Goal: Transaction & Acquisition: Purchase product/service

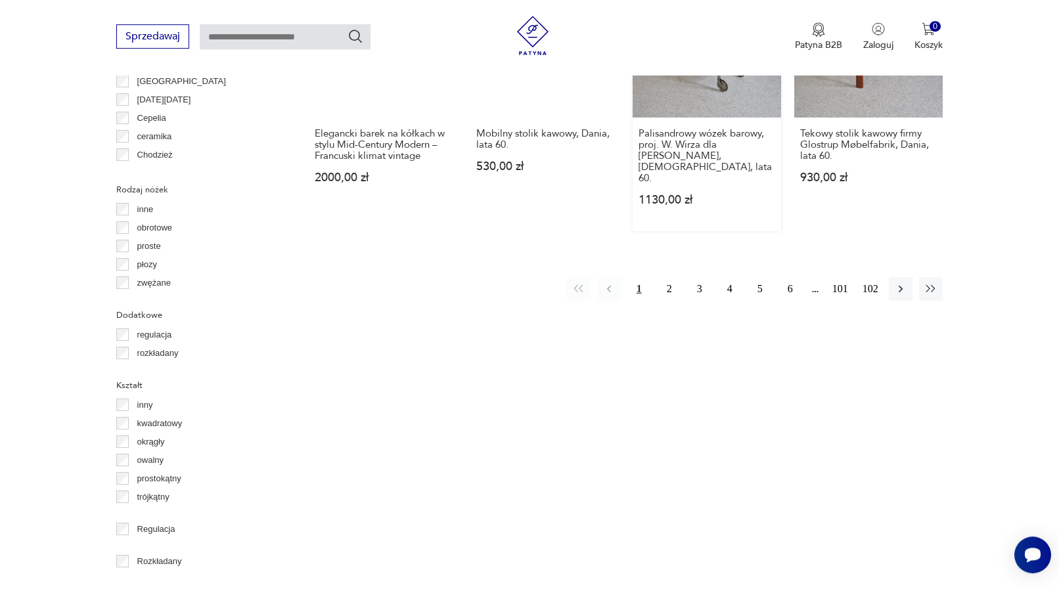
scroll to position [1158, 0]
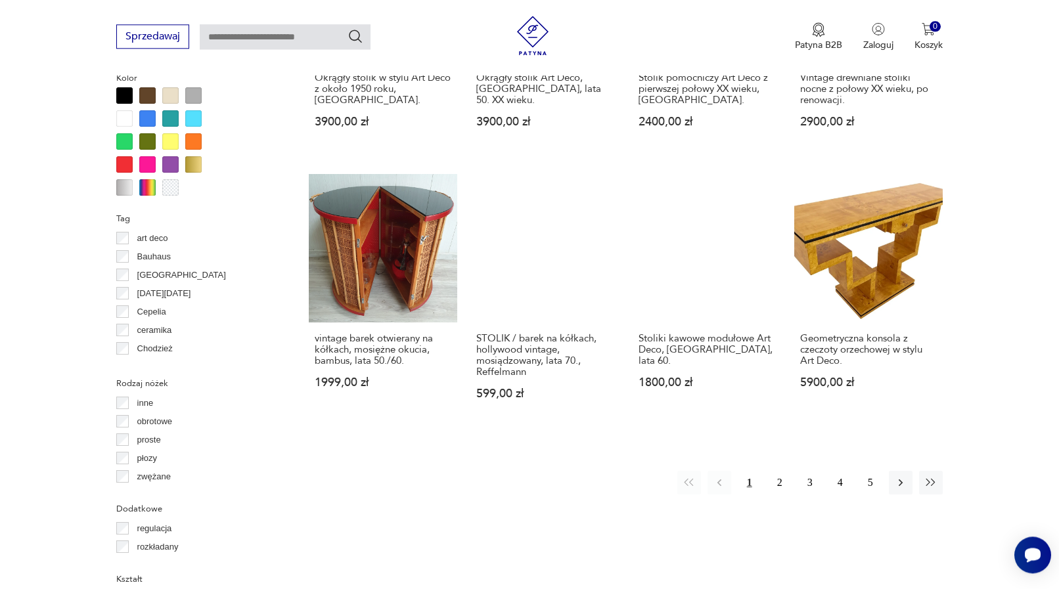
scroll to position [1153, 0]
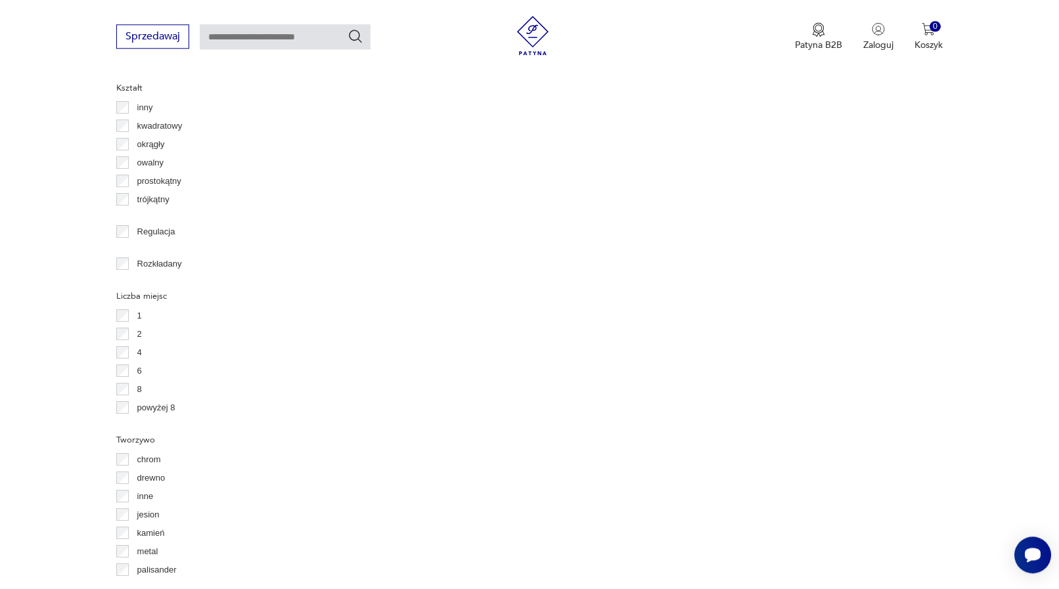
scroll to position [1689, 0]
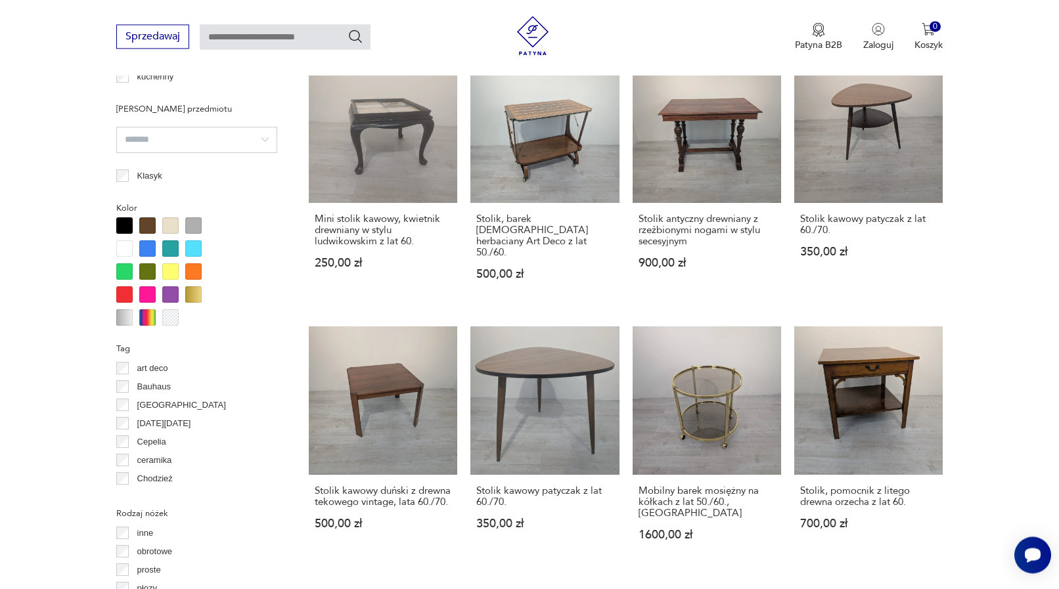
scroll to position [1019, 0]
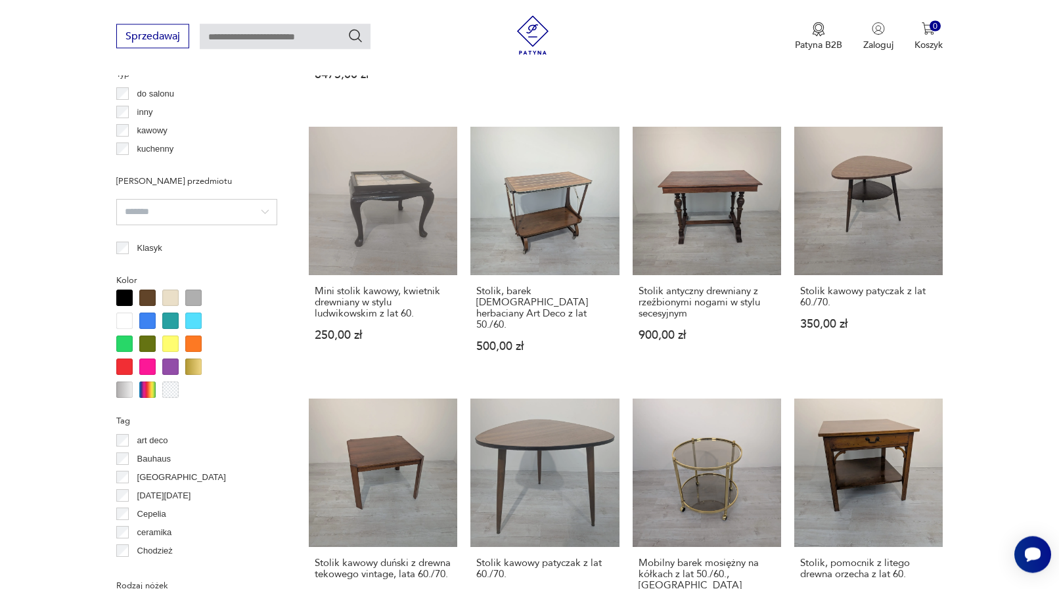
click at [148, 300] on div at bounding box center [147, 298] width 16 height 16
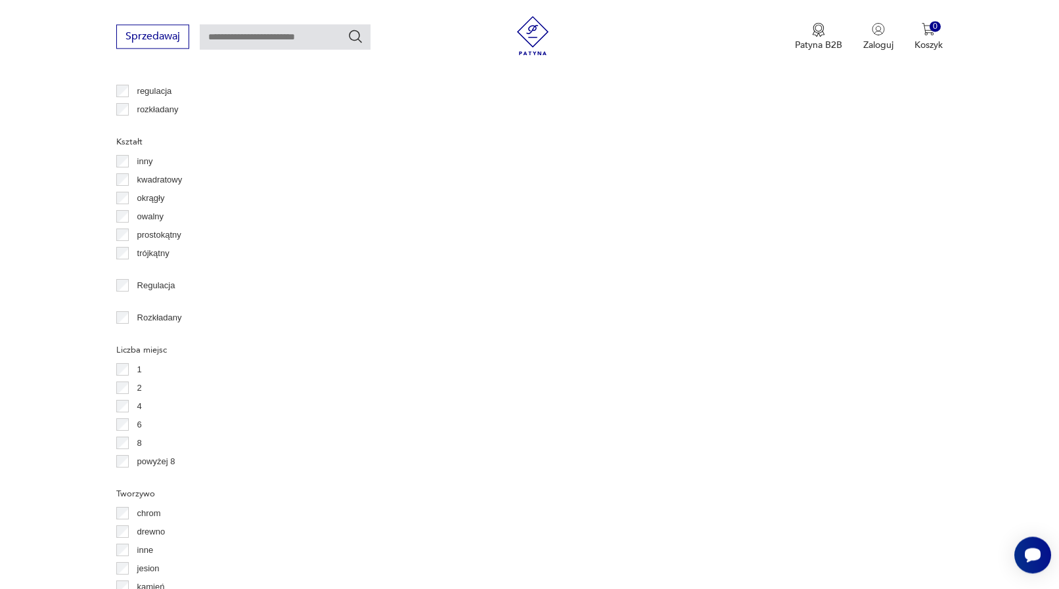
scroll to position [1616, 0]
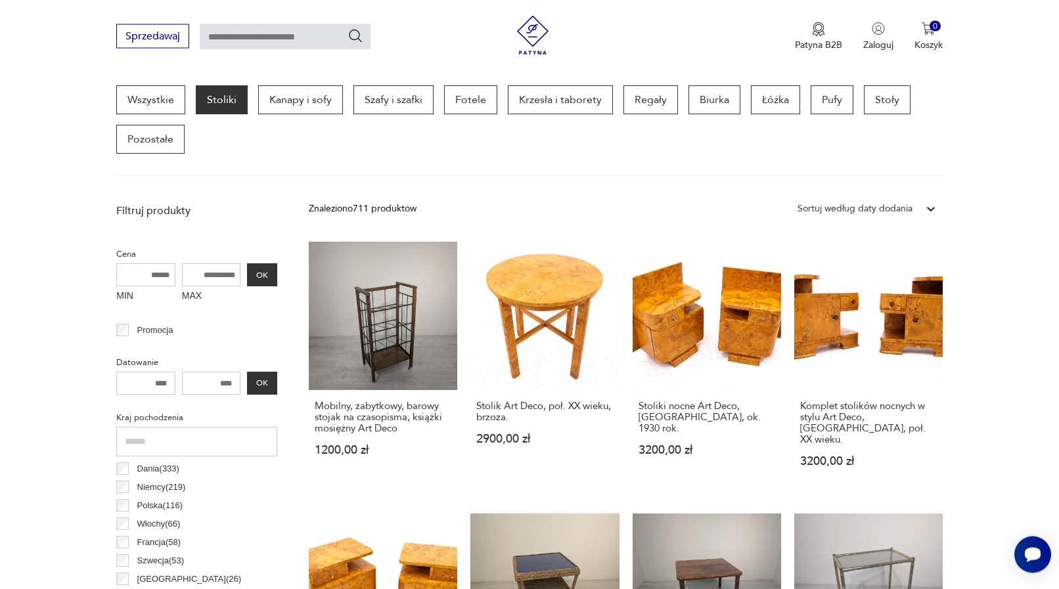
scroll to position [618, 0]
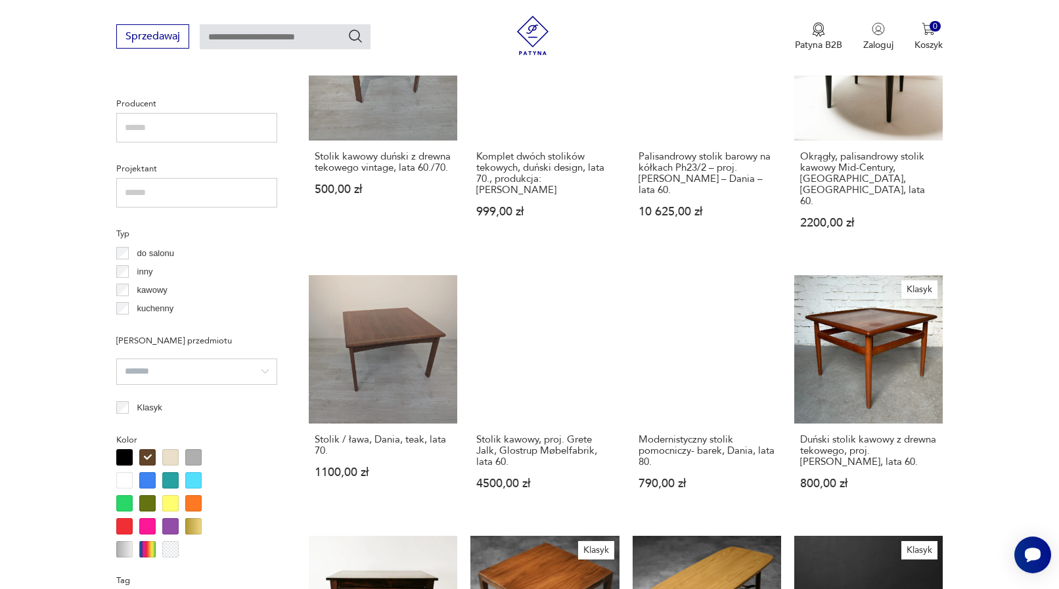
scroll to position [818, 0]
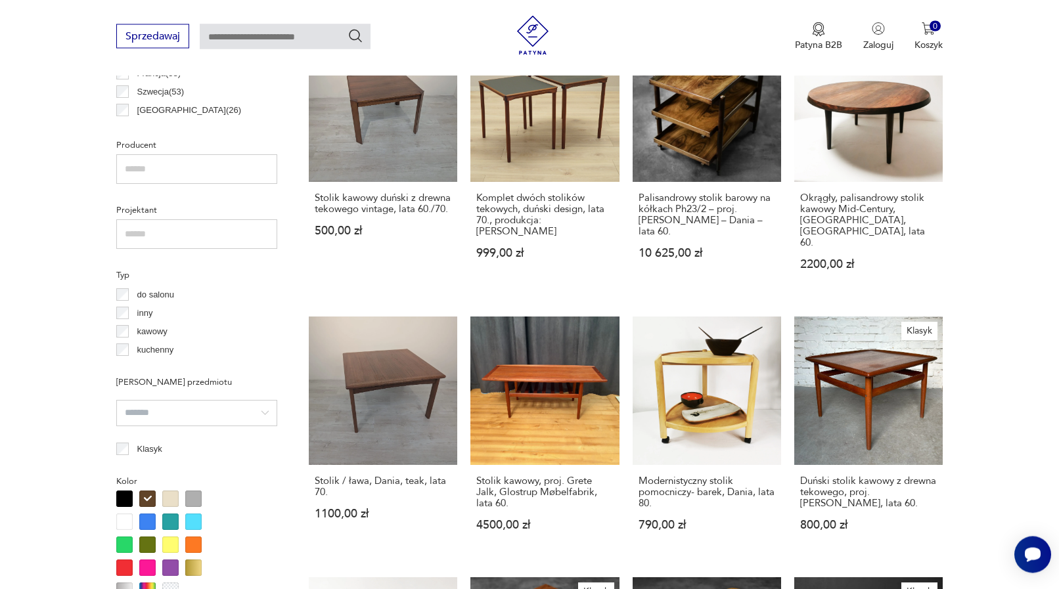
click at [149, 502] on div at bounding box center [147, 499] width 16 height 16
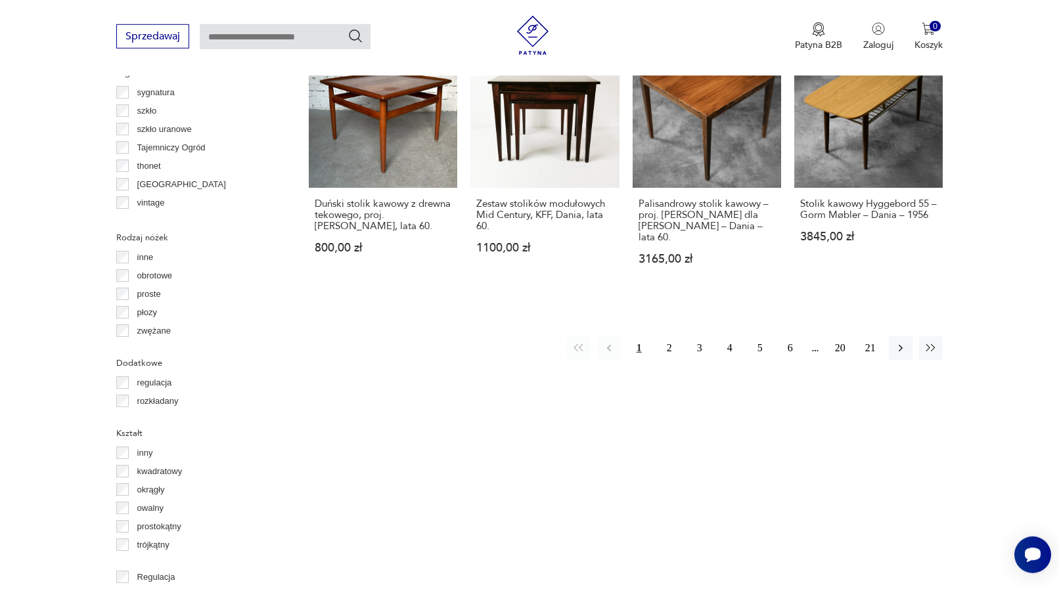
scroll to position [1703, 0]
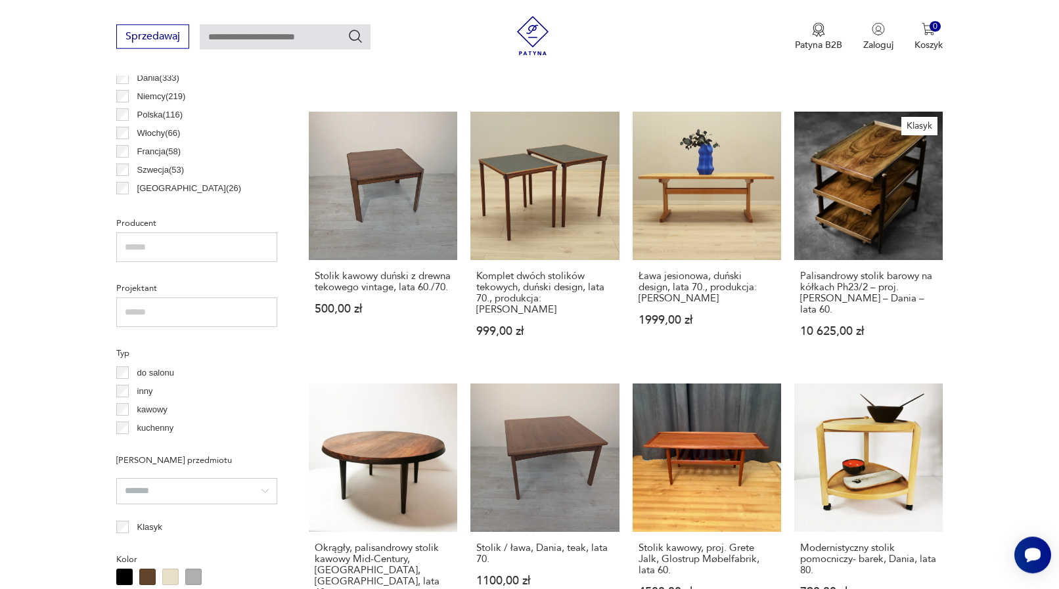
scroll to position [504, 0]
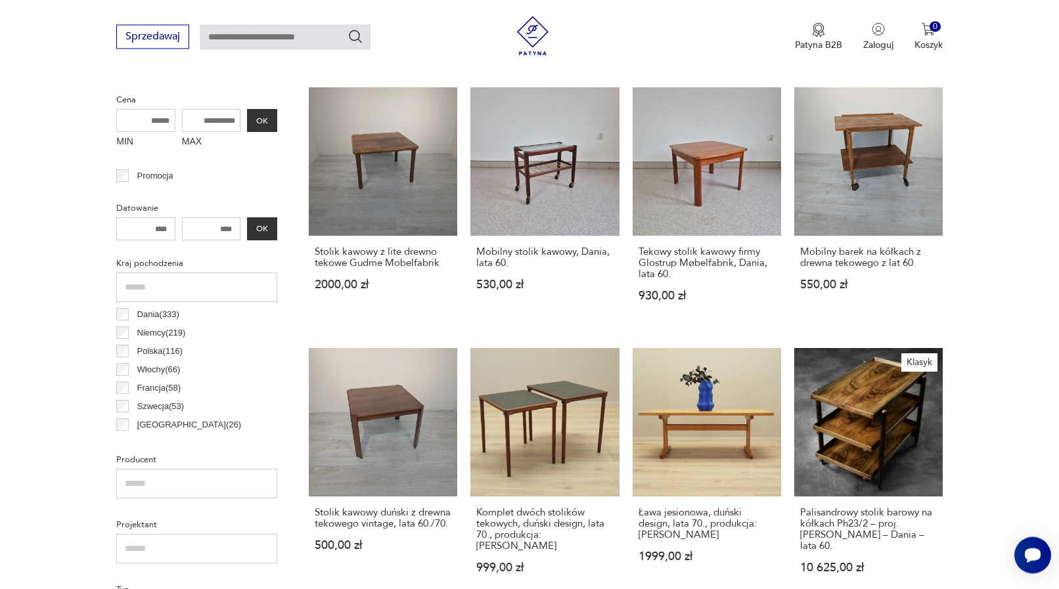
click at [122, 170] on div "Promocja" at bounding box center [196, 176] width 161 height 18
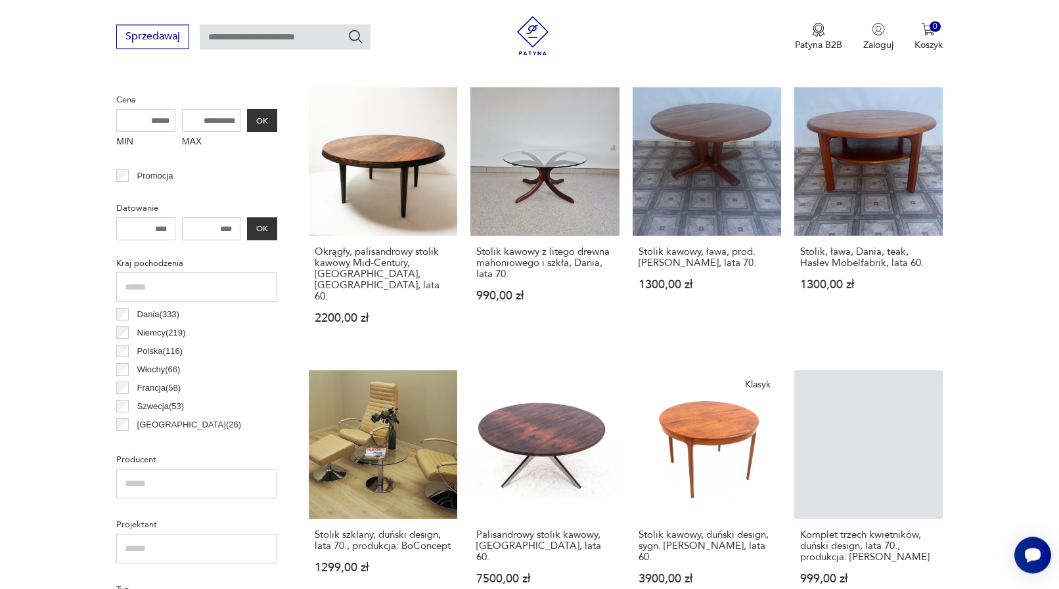
drag, startPoint x: 127, startPoint y: 226, endPoint x: 207, endPoint y: 256, distance: 84.8
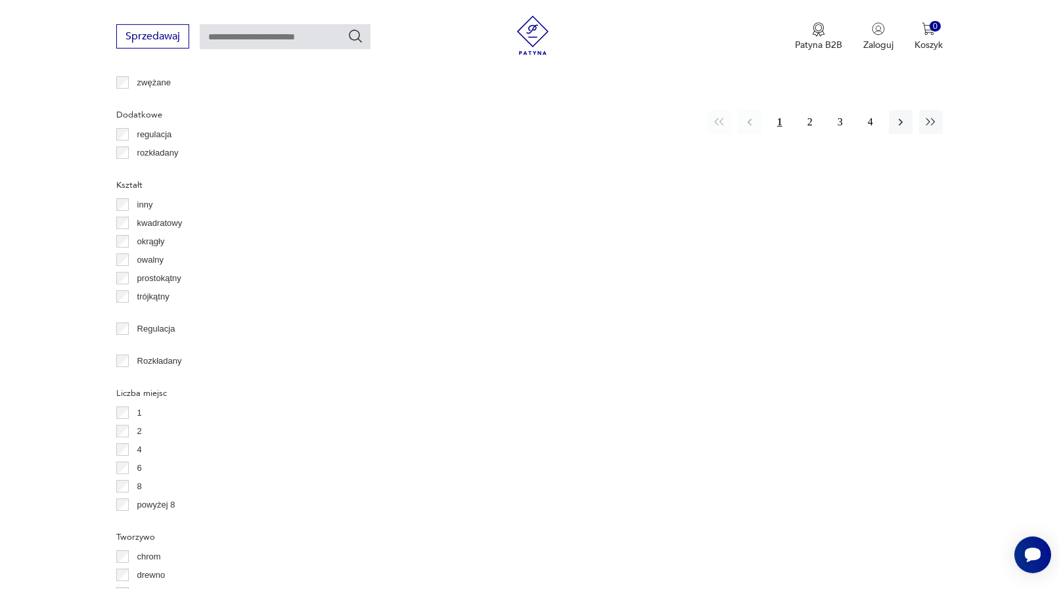
scroll to position [1576, 0]
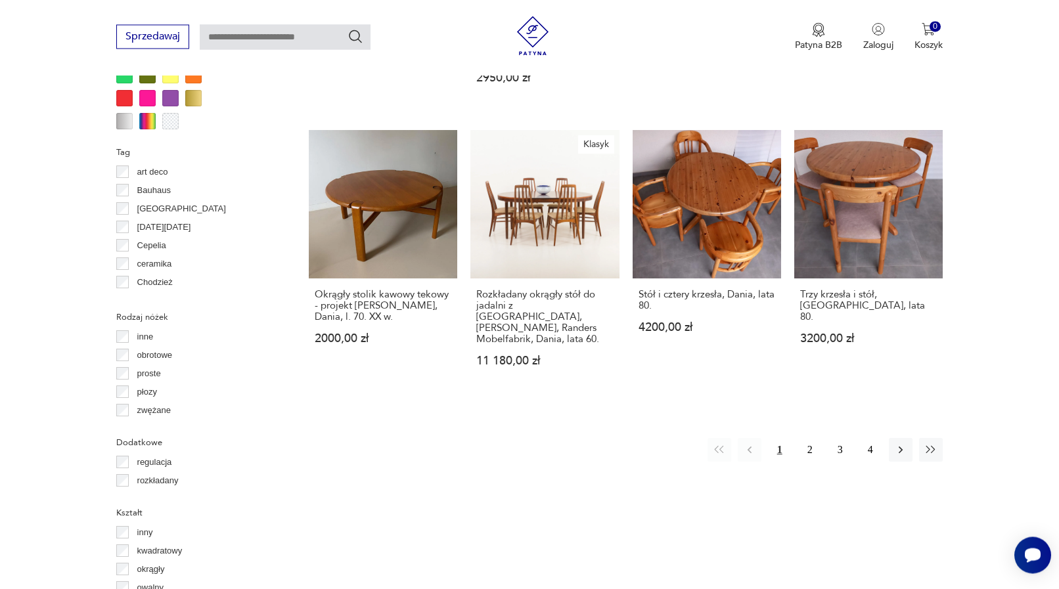
scroll to position [1556, 0]
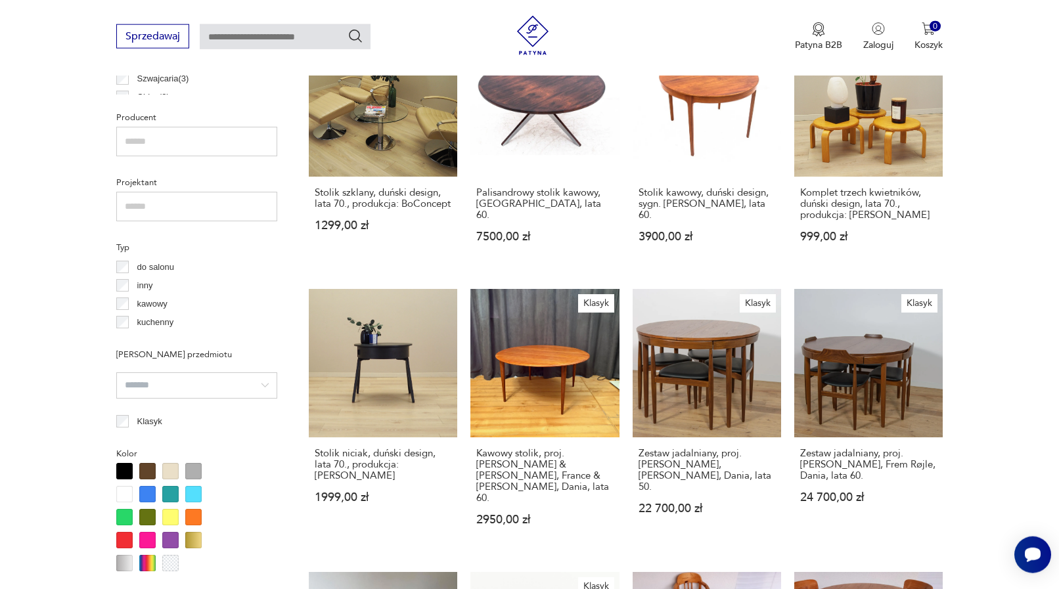
scroll to position [889, 0]
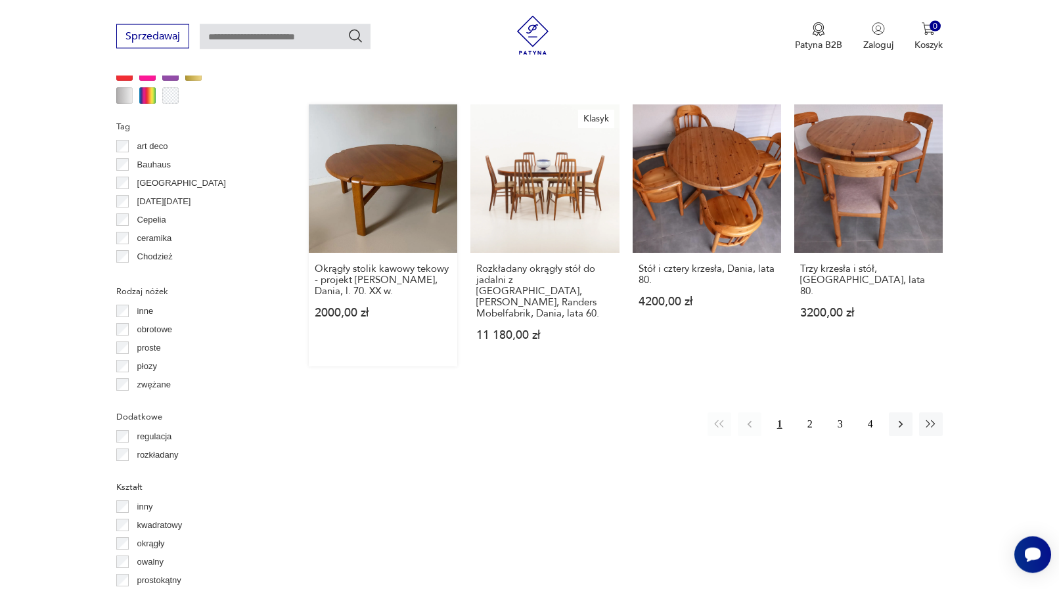
scroll to position [1355, 0]
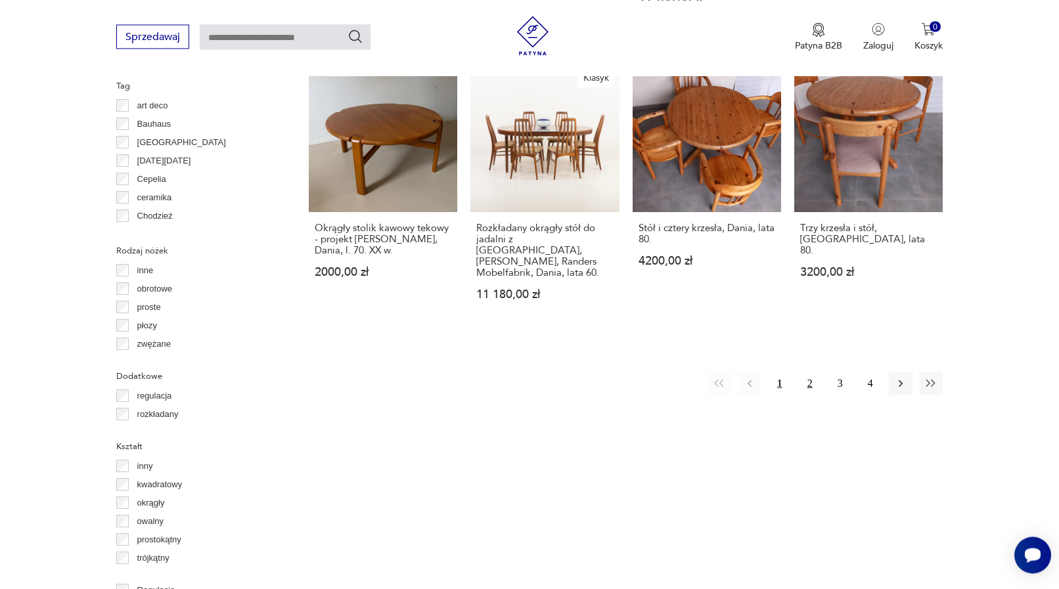
click at [813, 372] on button "2" at bounding box center [810, 384] width 24 height 24
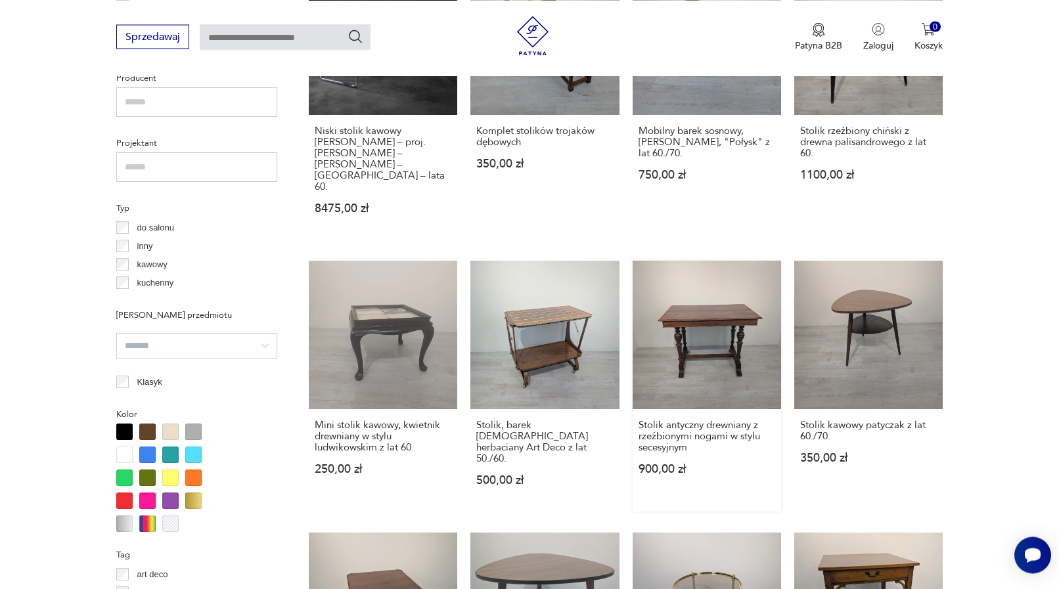
scroll to position [1154, 0]
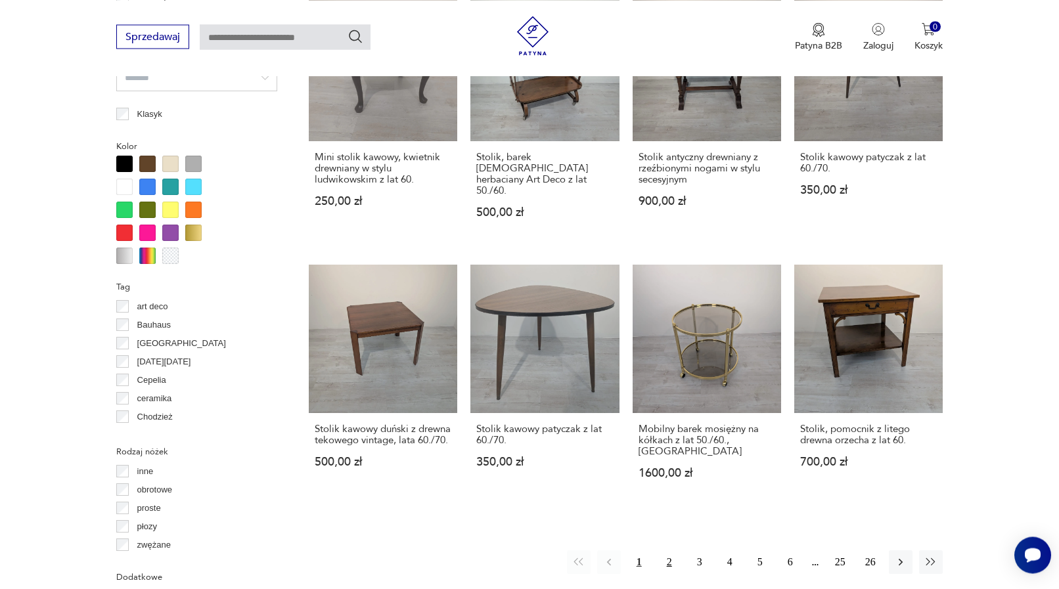
click at [671, 551] on button "2" at bounding box center [670, 563] width 24 height 24
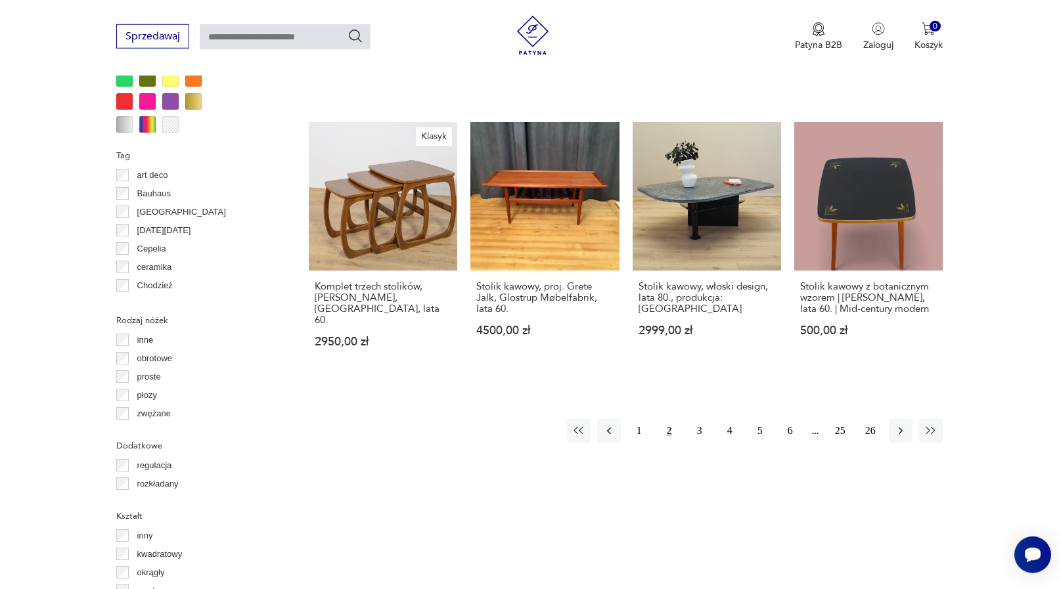
scroll to position [1355, 0]
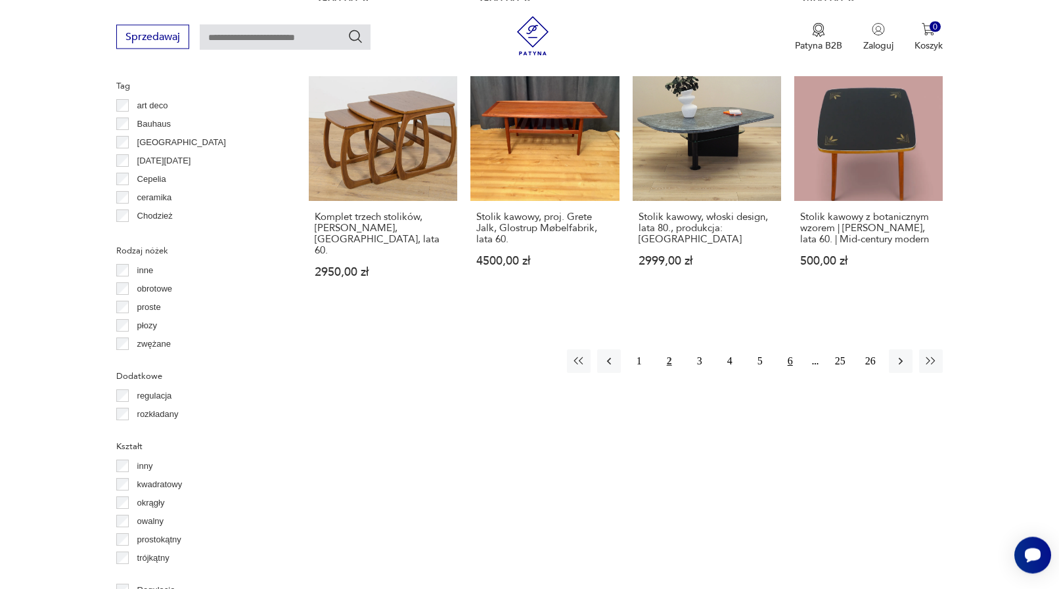
click at [790, 349] on button "6" at bounding box center [790, 361] width 24 height 24
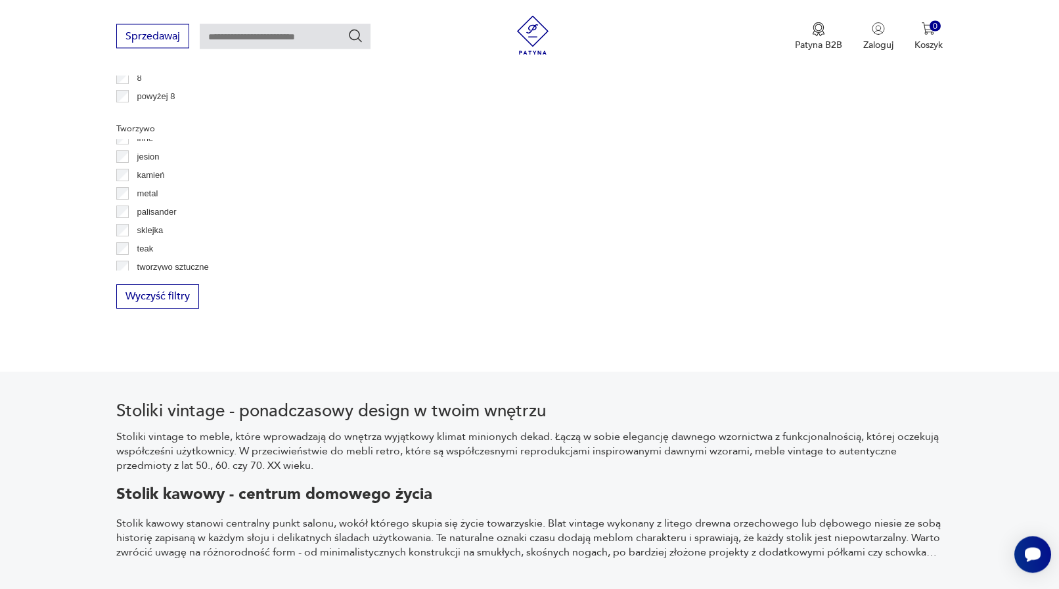
scroll to position [53, 0]
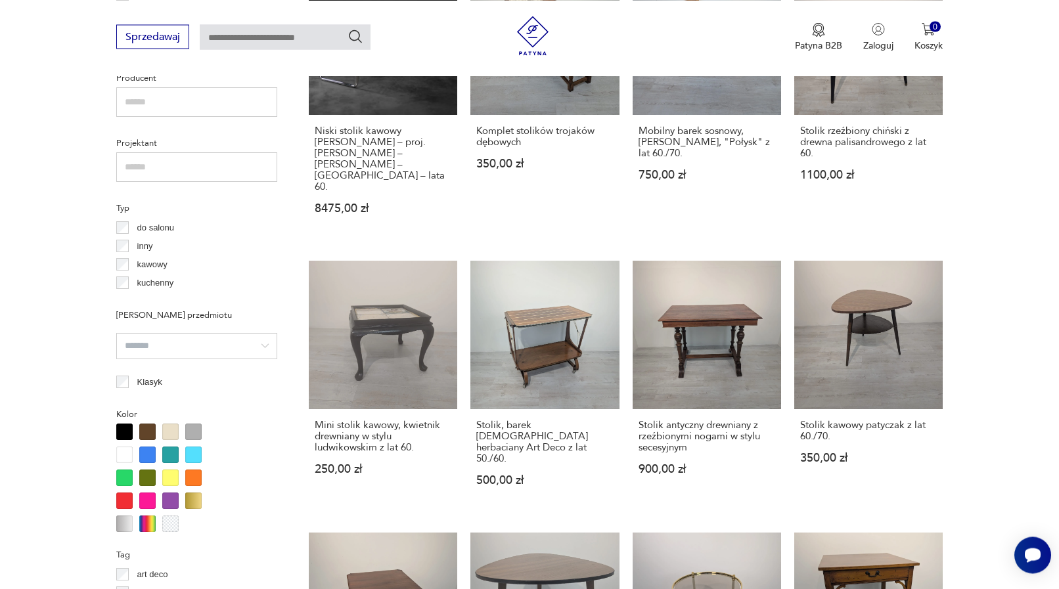
scroll to position [1154, 0]
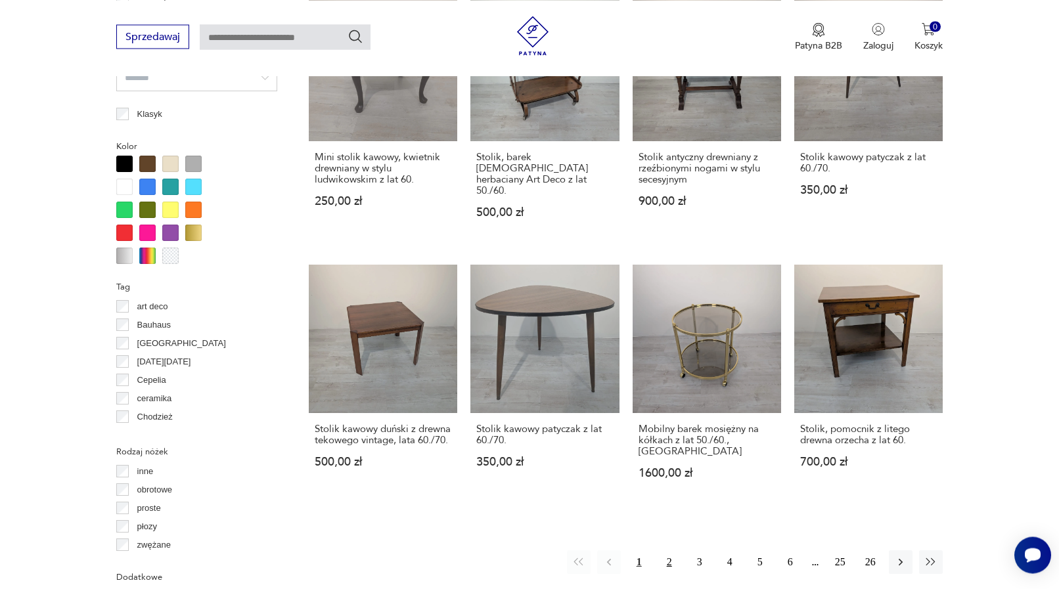
click at [671, 551] on button "2" at bounding box center [670, 563] width 24 height 24
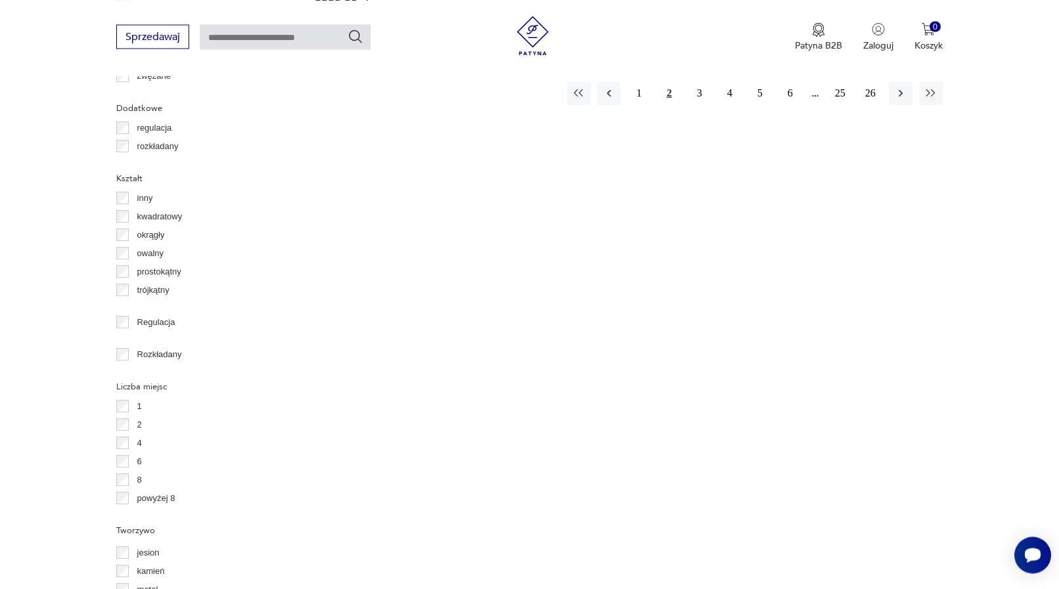
scroll to position [1891, 0]
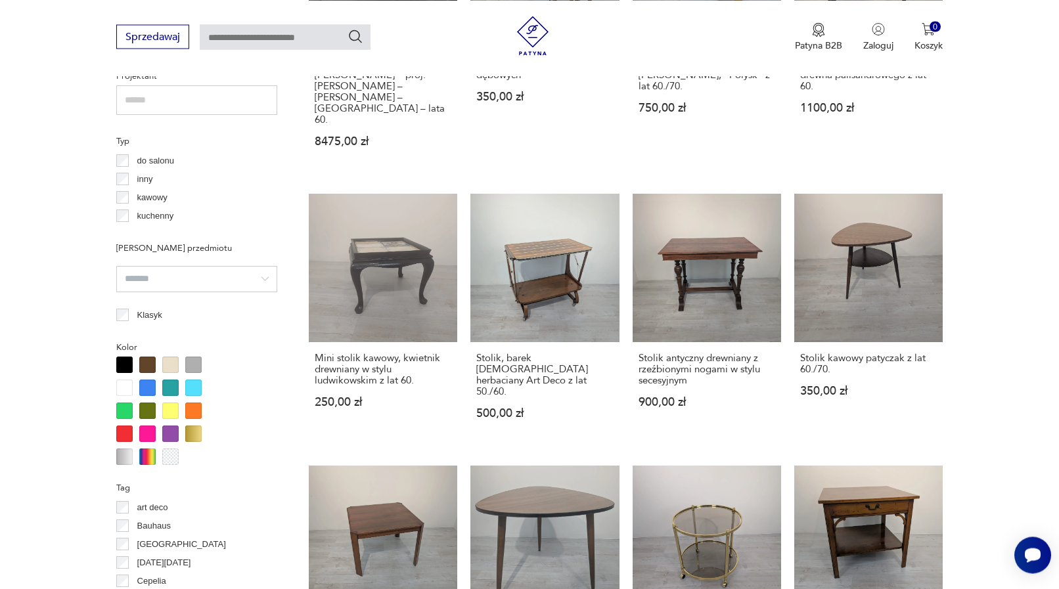
scroll to position [1221, 0]
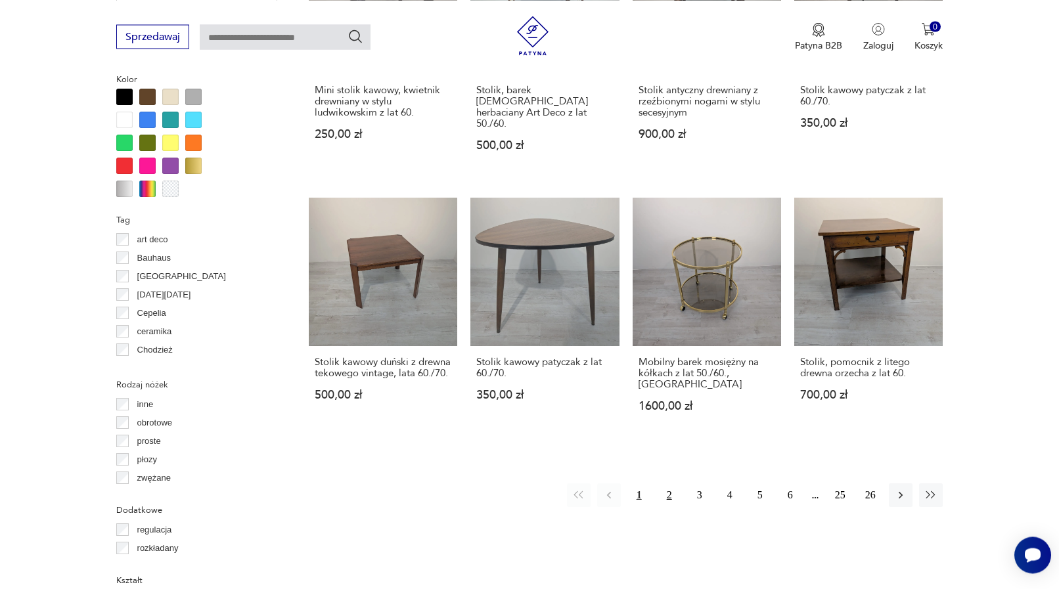
click at [673, 483] on button "2" at bounding box center [670, 495] width 24 height 24
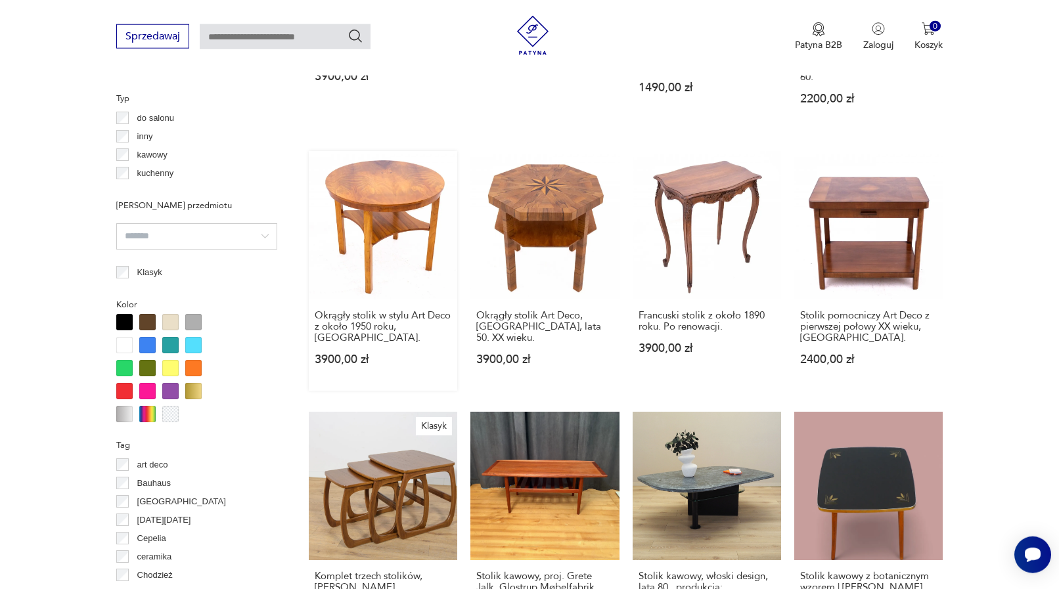
scroll to position [1288, 0]
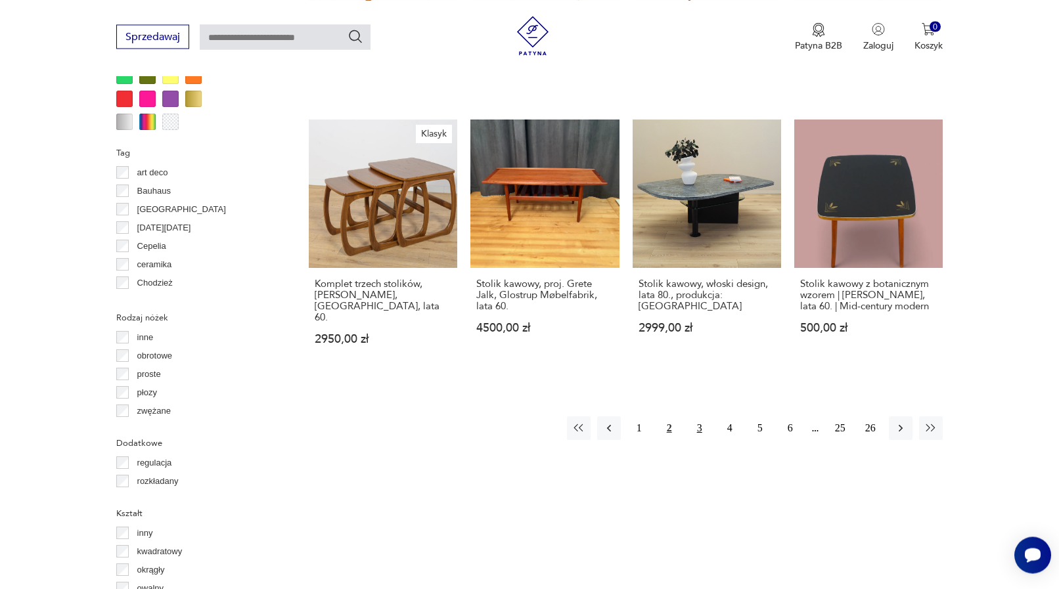
click at [701, 416] on button "3" at bounding box center [700, 428] width 24 height 24
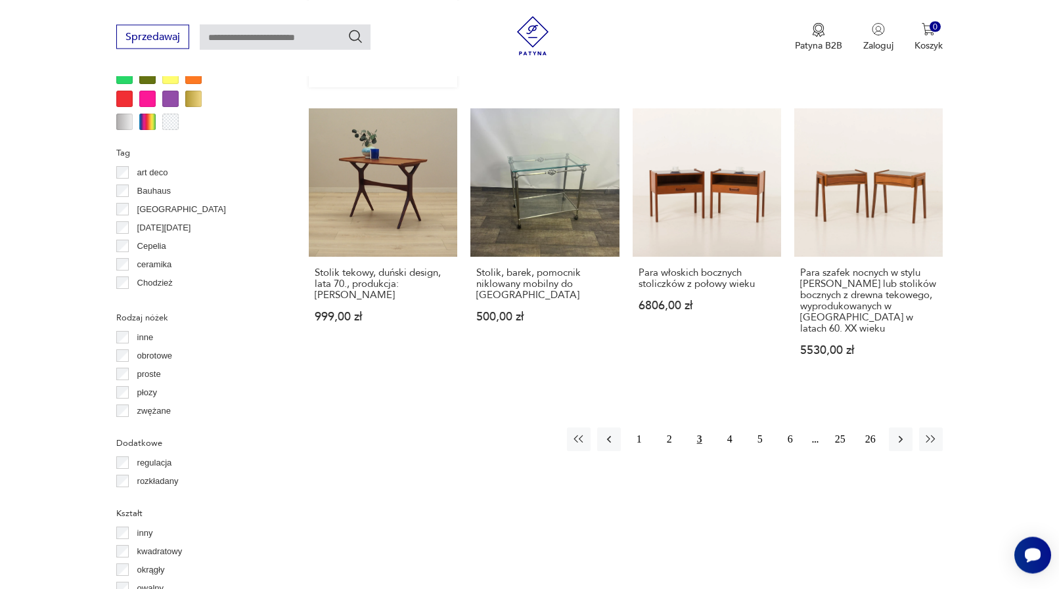
scroll to position [1556, 0]
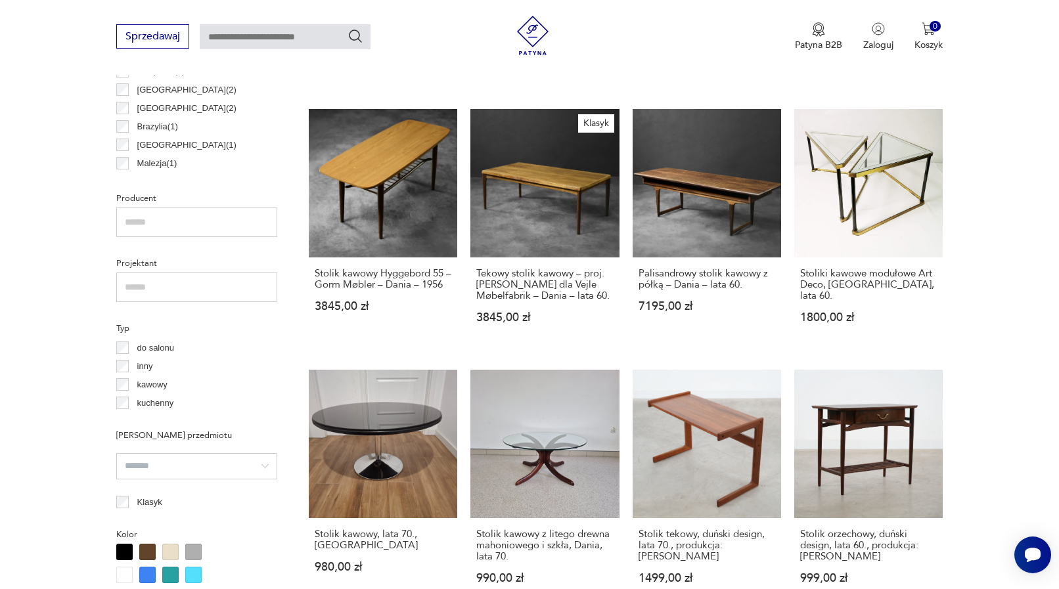
scroll to position [487, 0]
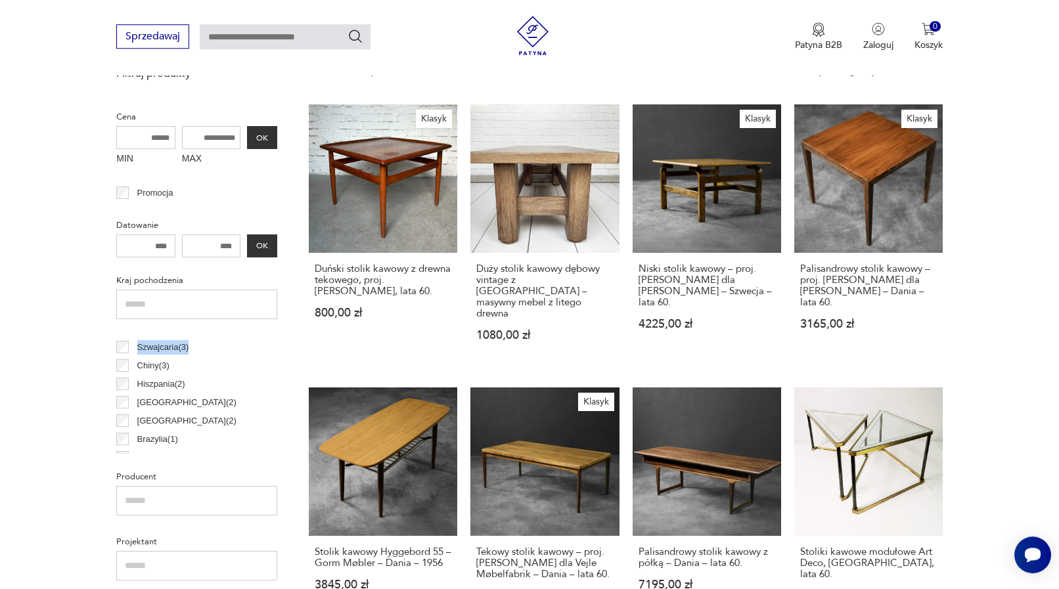
click at [123, 305] on div "Szwajcaria ( 3 ) Chiny ( 3 ) Hiszpania ( 2 ) Pakistan ( 2 ) Finlandia ( 2 ) Bra…" at bounding box center [196, 292] width 161 height 423
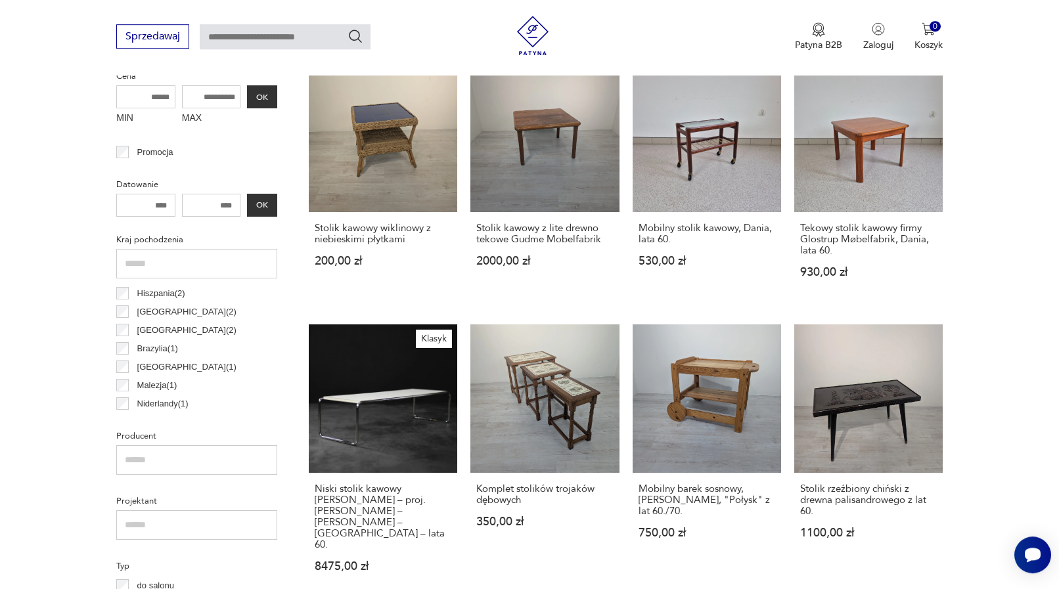
scroll to position [0, 0]
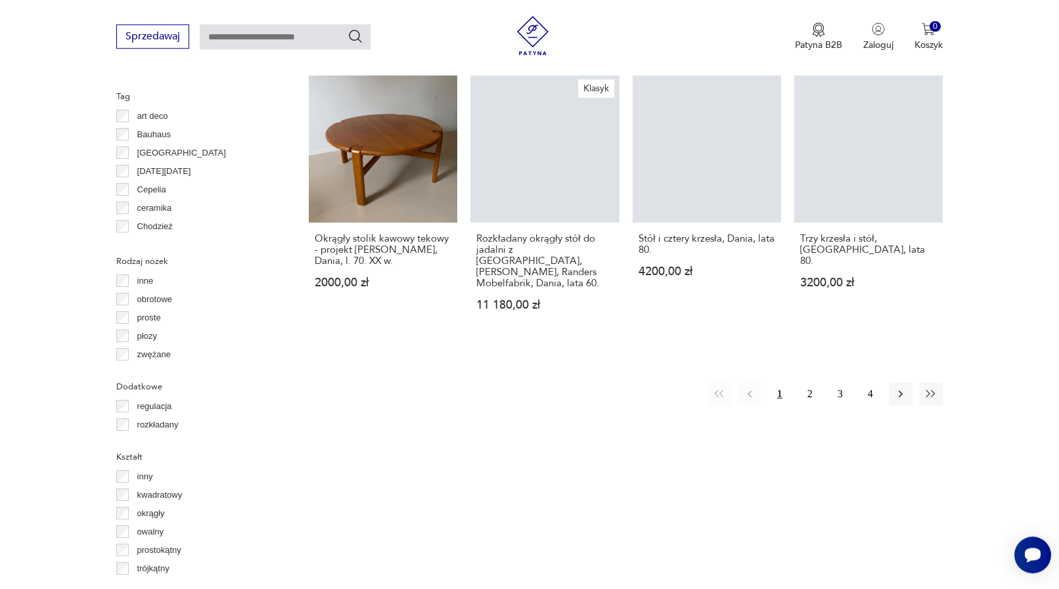
scroll to position [1506, 0]
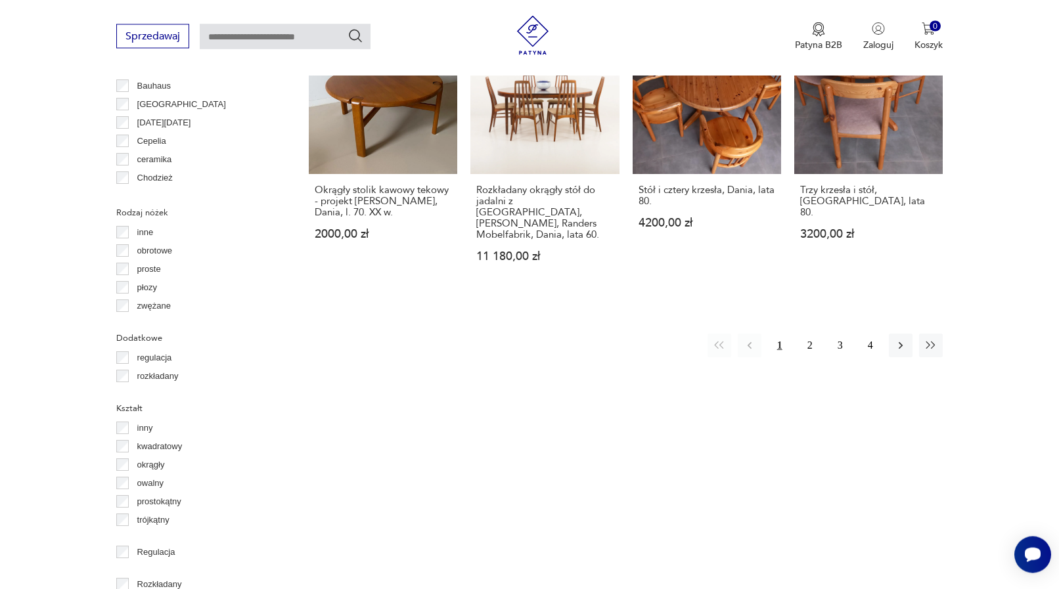
scroll to position [1489, 0]
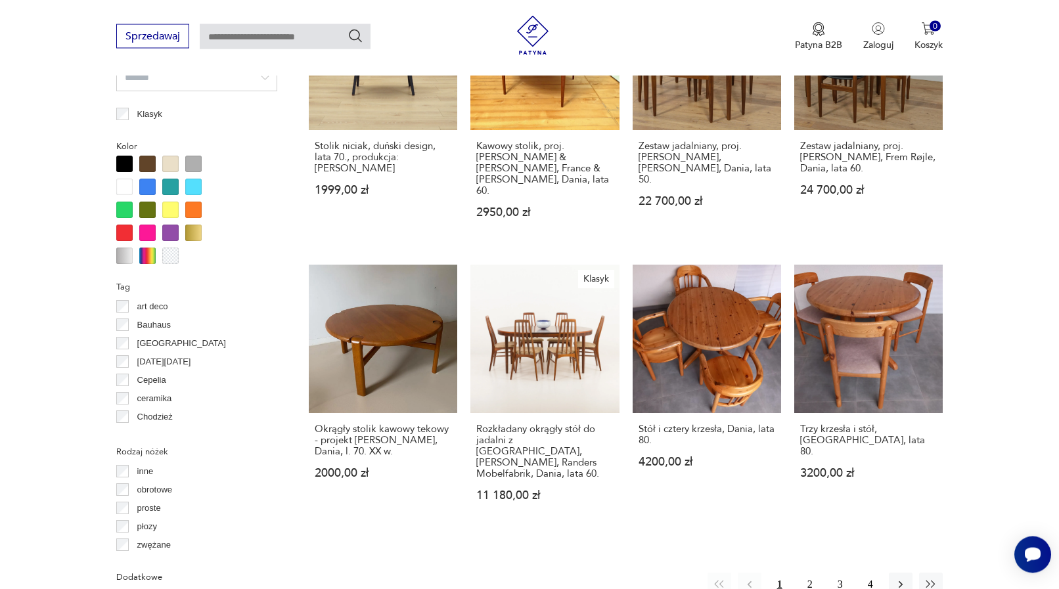
scroll to position [1355, 0]
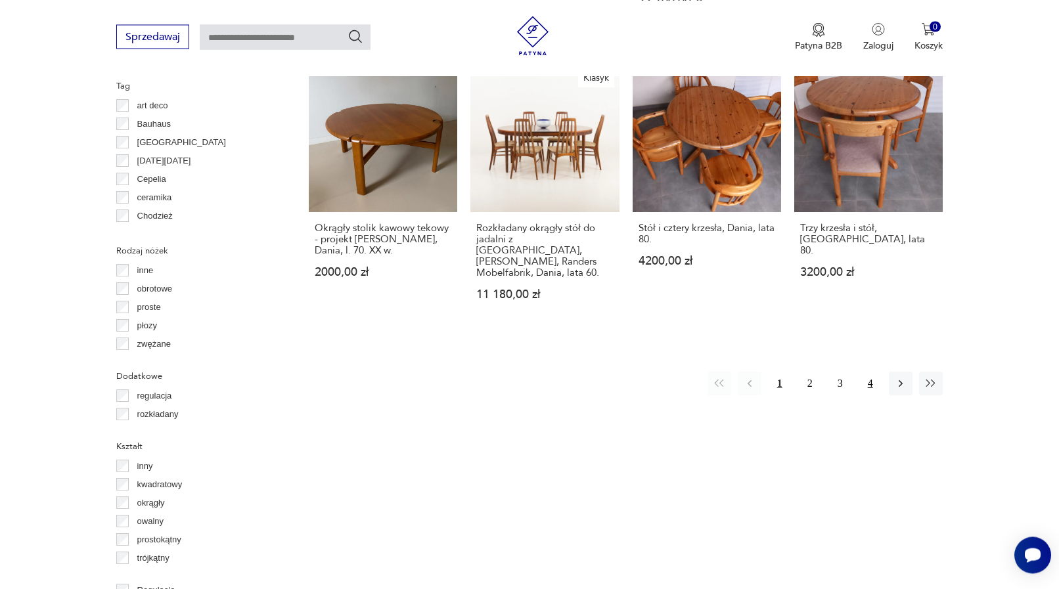
click at [870, 372] on button "4" at bounding box center [871, 384] width 24 height 24
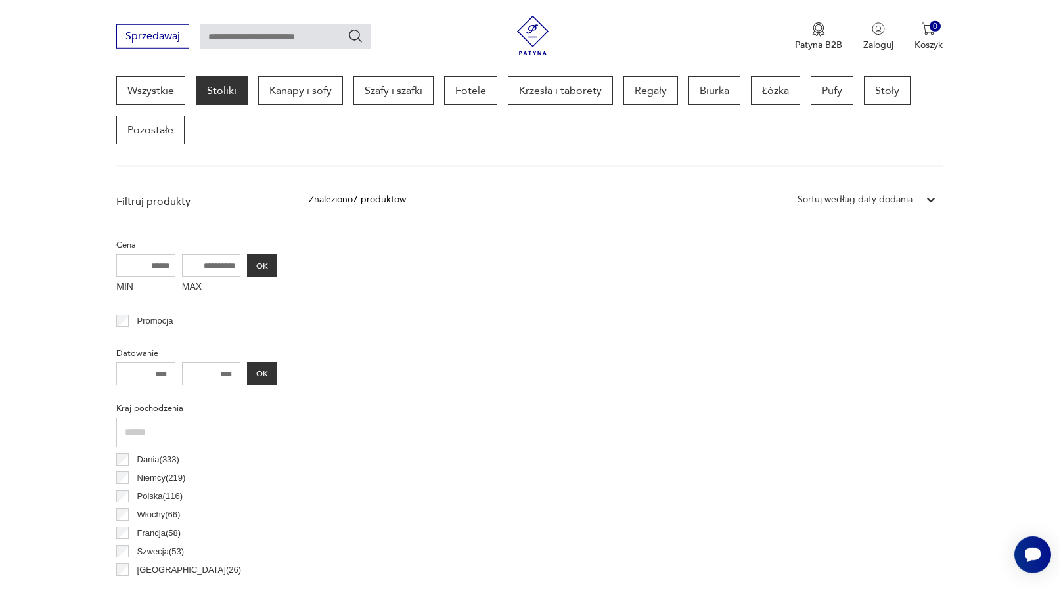
scroll to position [335, 0]
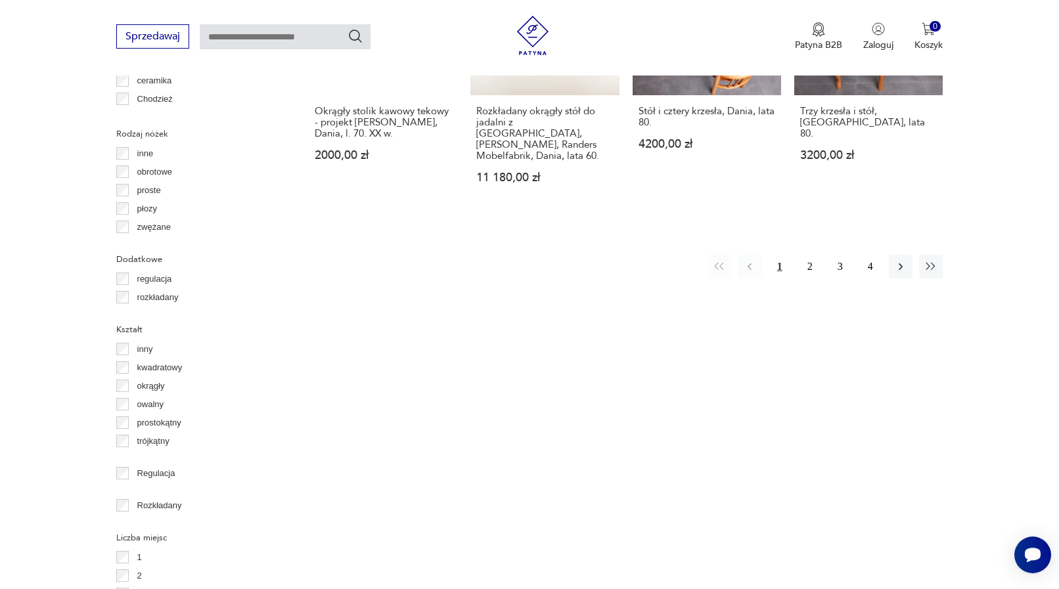
scroll to position [1474, 0]
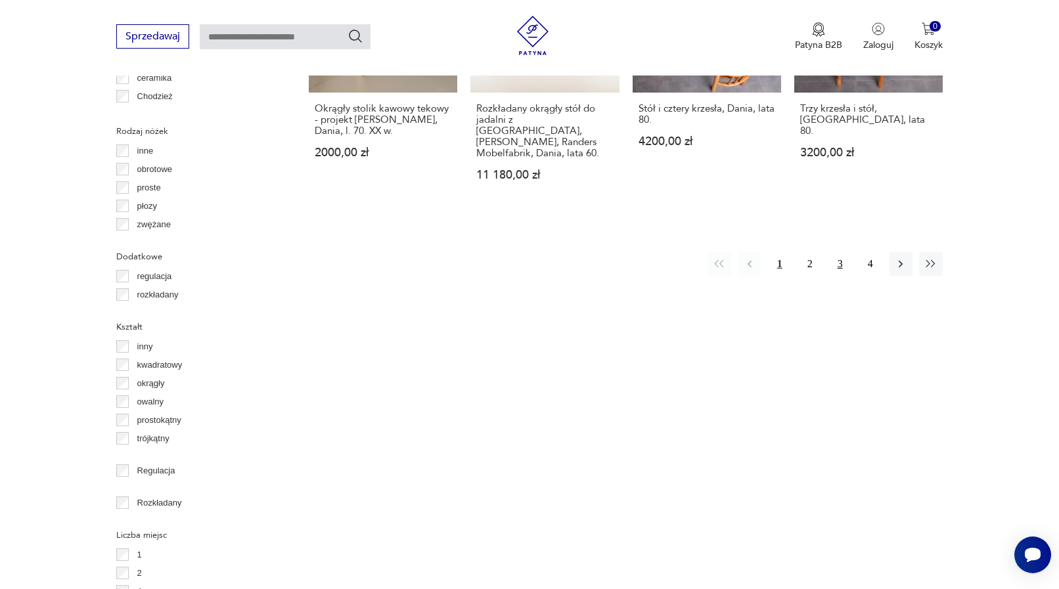
click at [840, 252] on button "3" at bounding box center [840, 264] width 24 height 24
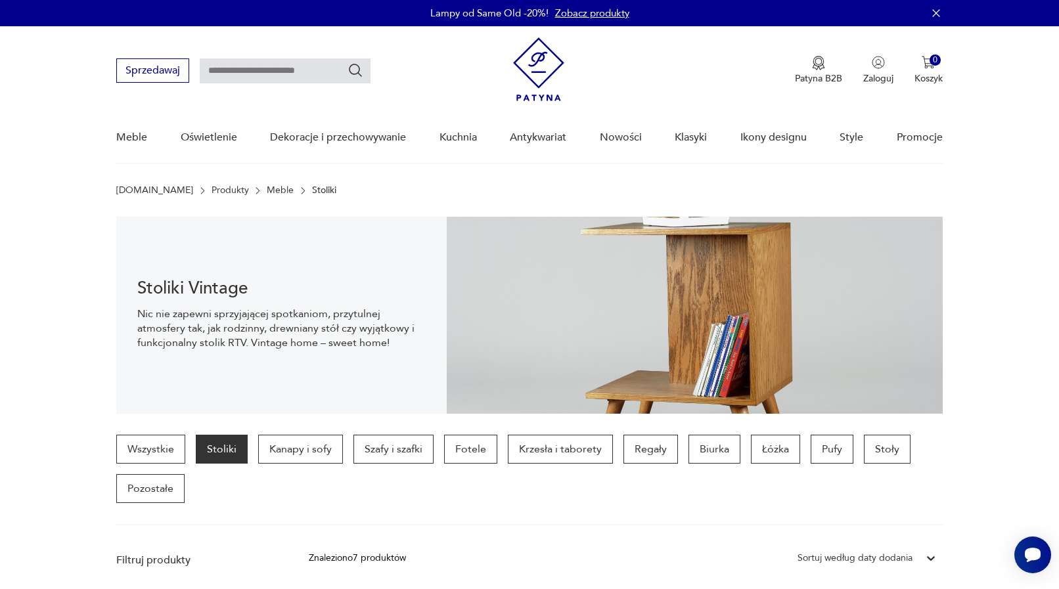
click at [267, 189] on link "Meble" at bounding box center [280, 190] width 27 height 11
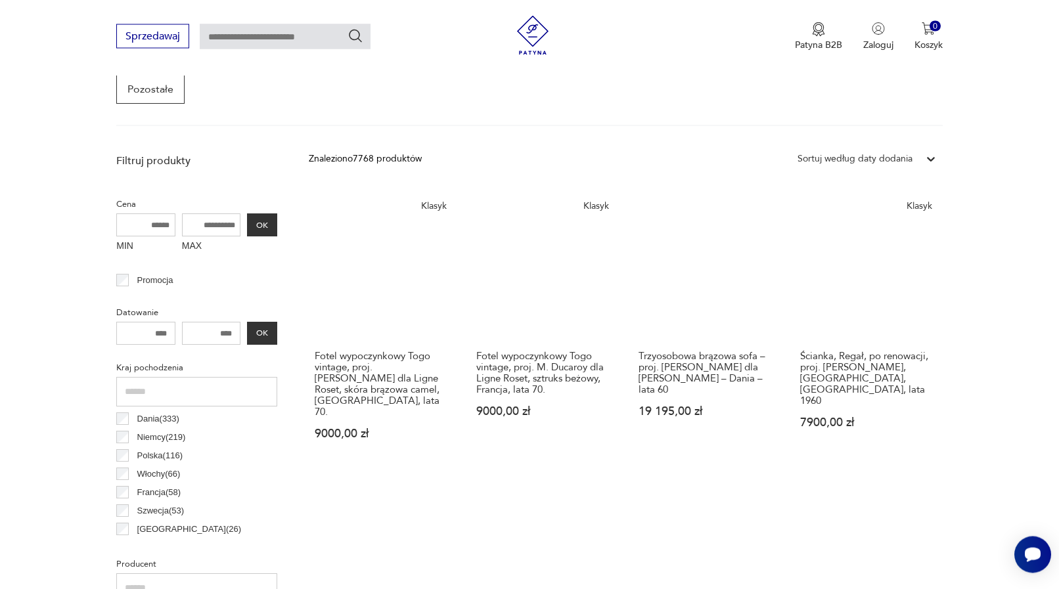
scroll to position [131, 0]
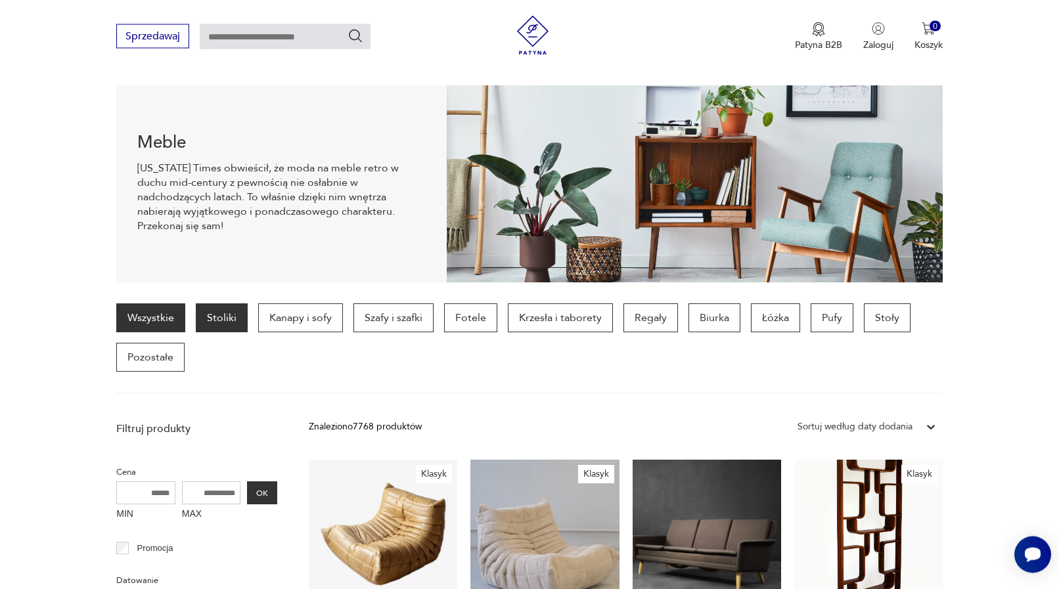
click at [228, 313] on p "Stoliki" at bounding box center [222, 318] width 52 height 29
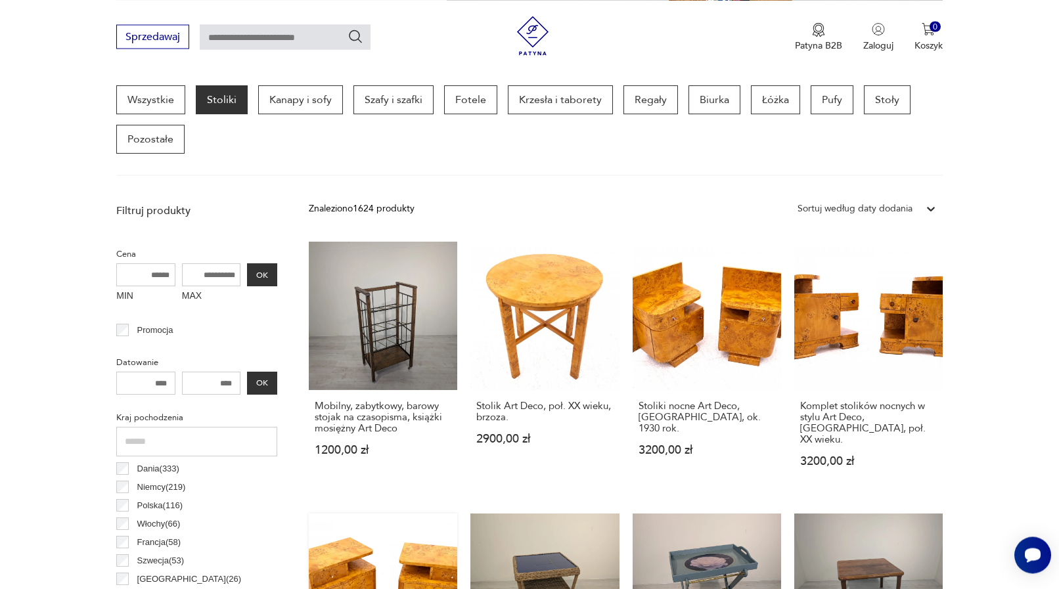
scroll to position [618, 0]
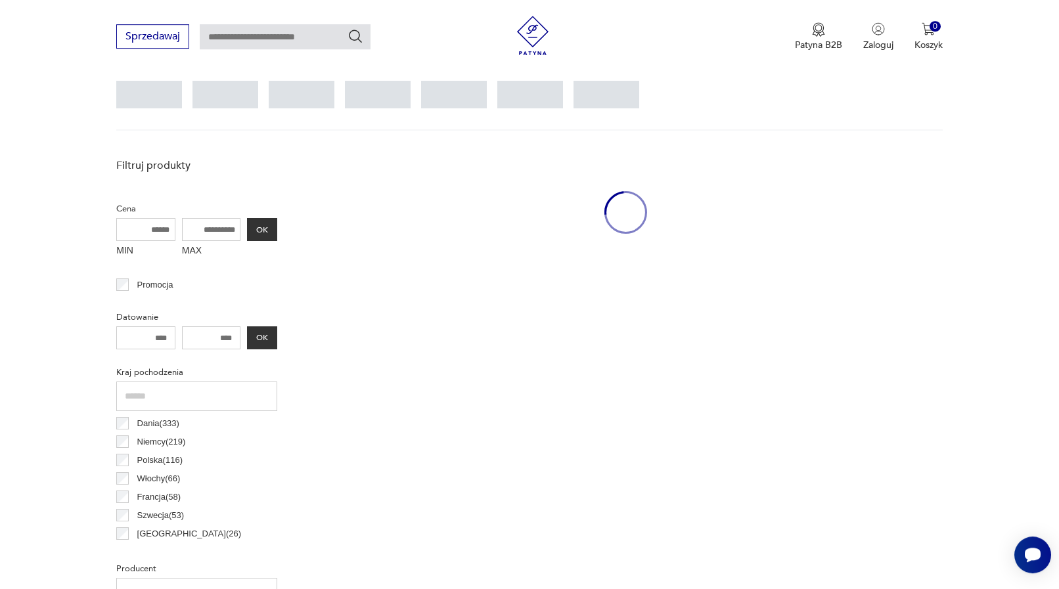
scroll to position [349, 0]
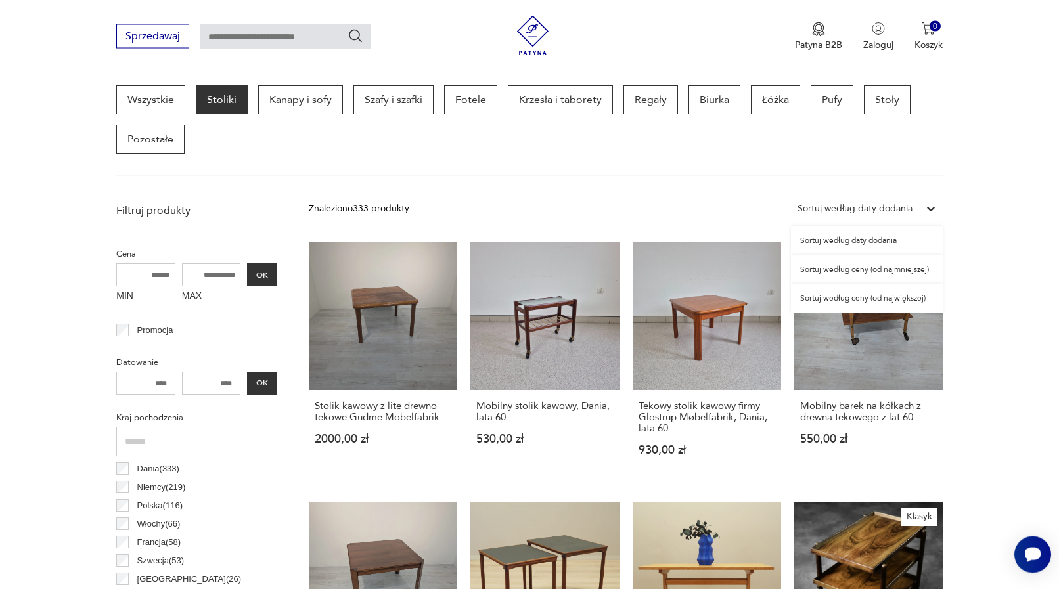
click at [930, 211] on icon at bounding box center [931, 210] width 8 height 5
click at [908, 273] on div "Sortuj według ceny (od najmniejszej)" at bounding box center [867, 270] width 152 height 29
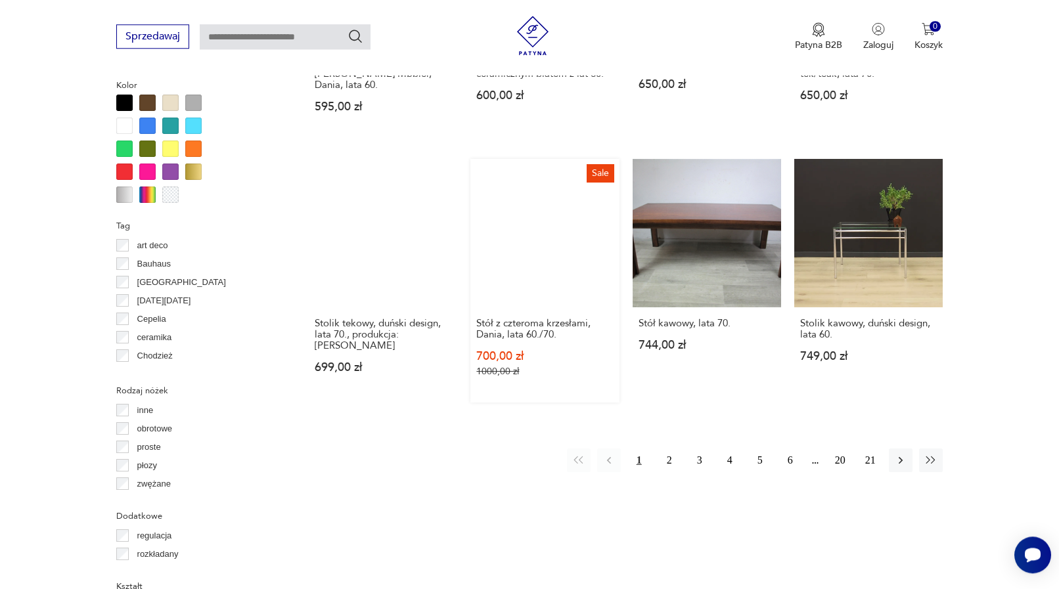
scroll to position [1288, 0]
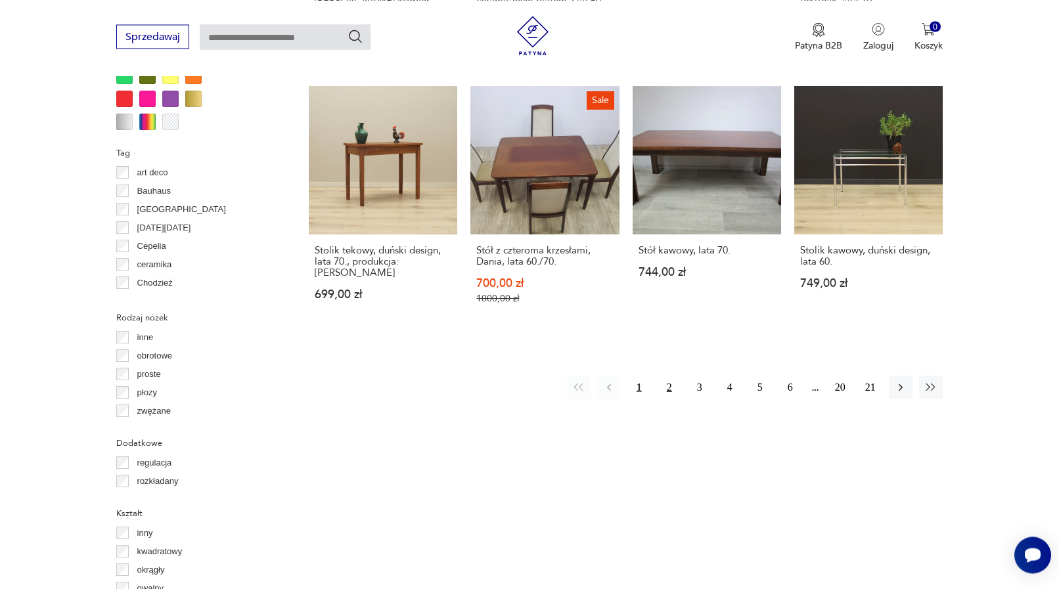
click at [667, 376] on button "2" at bounding box center [670, 388] width 24 height 24
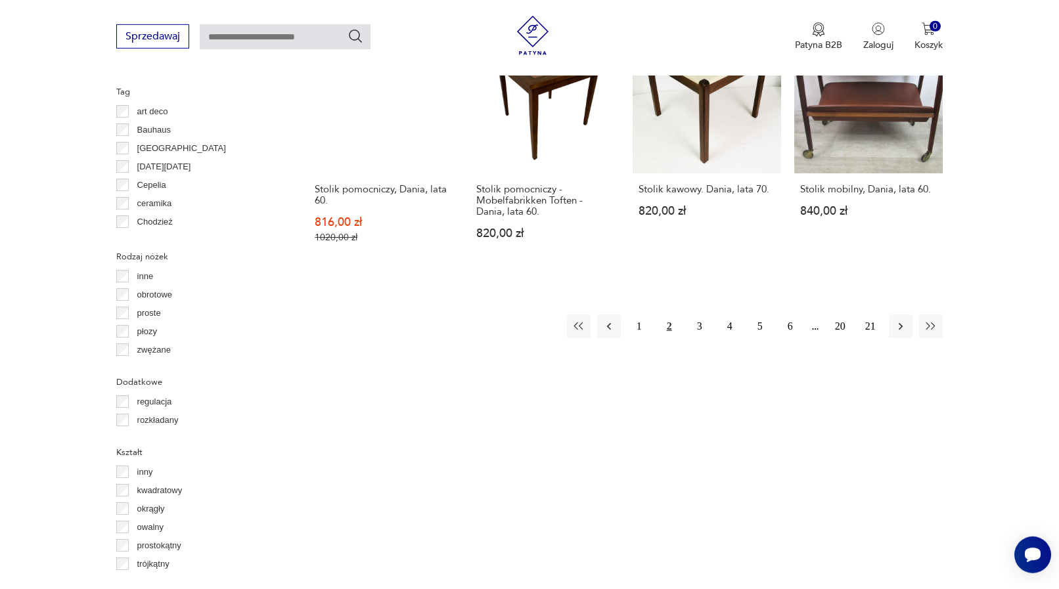
scroll to position [1355, 0]
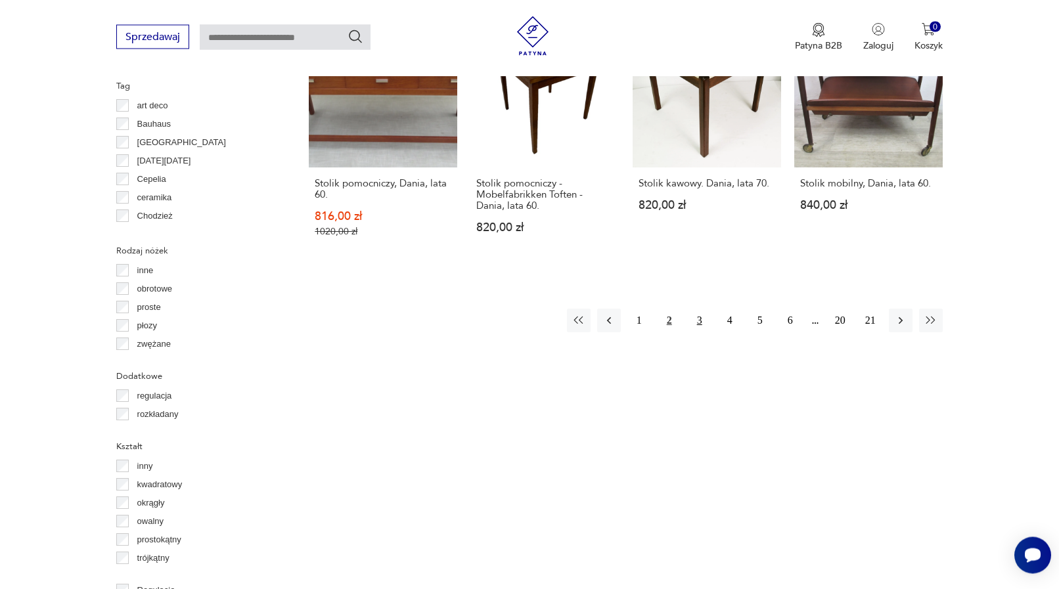
click at [699, 320] on button "3" at bounding box center [700, 321] width 24 height 24
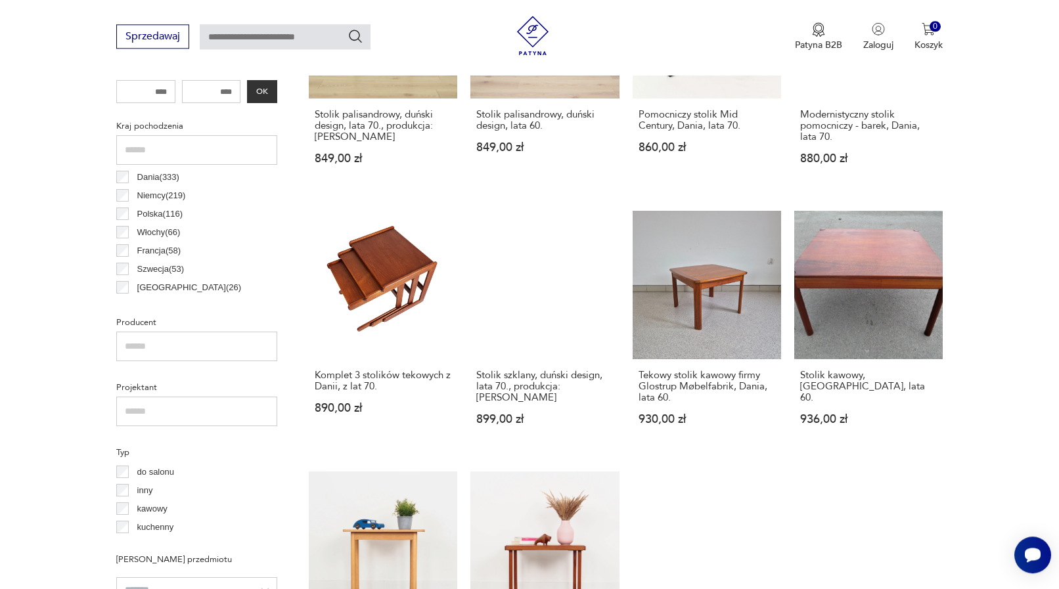
scroll to position [617, 0]
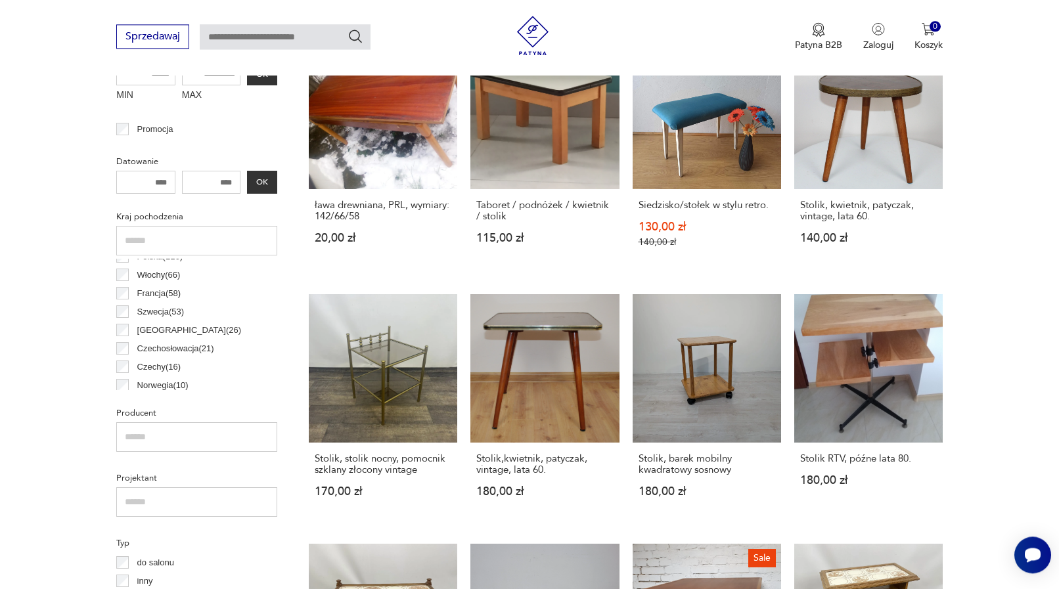
scroll to position [43, 0]
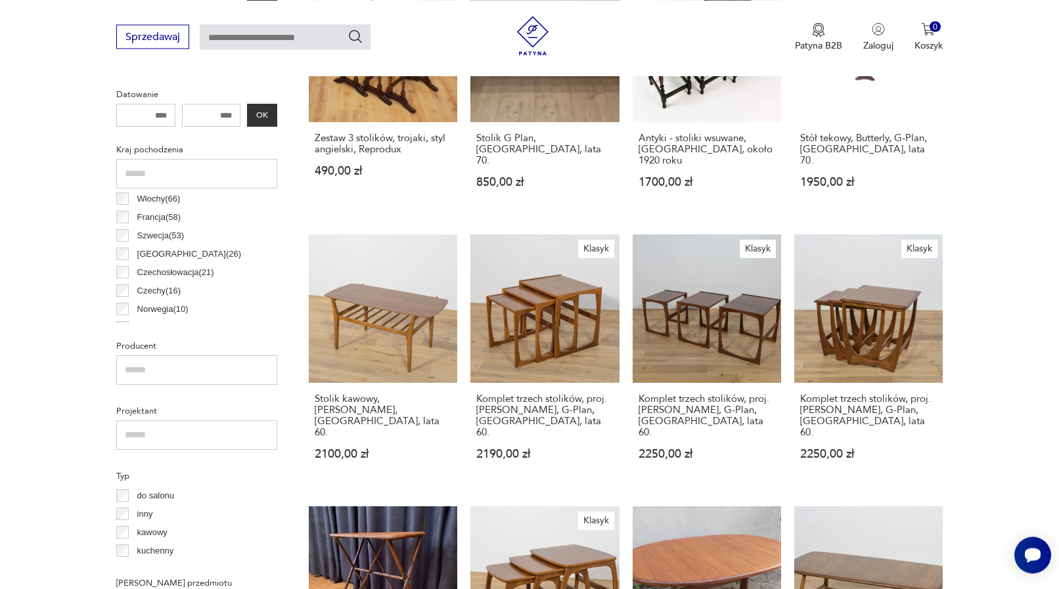
scroll to position [45, 0]
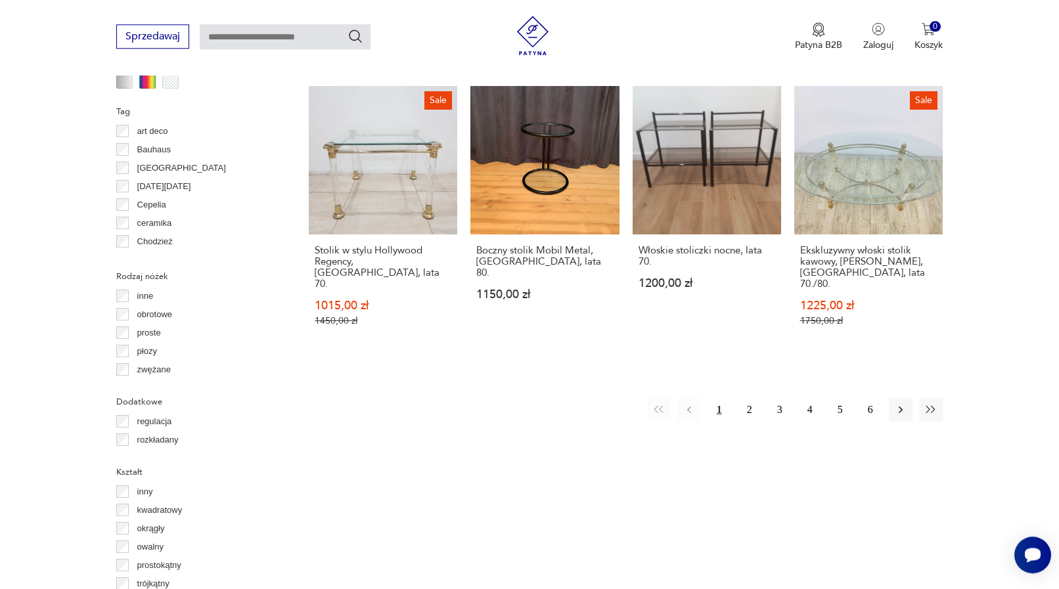
scroll to position [1355, 0]
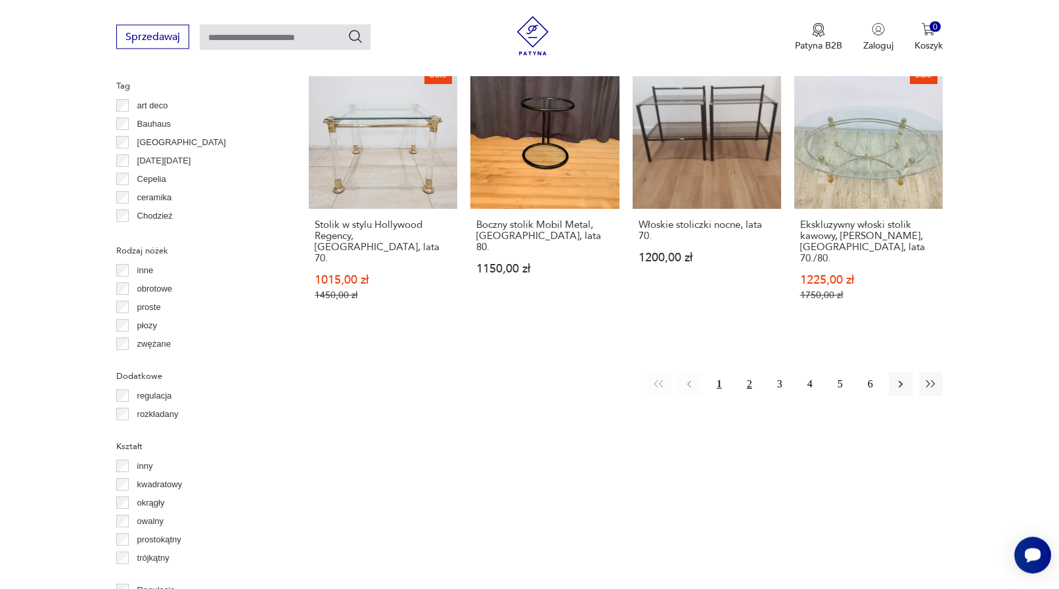
click at [752, 372] on button "2" at bounding box center [750, 384] width 24 height 24
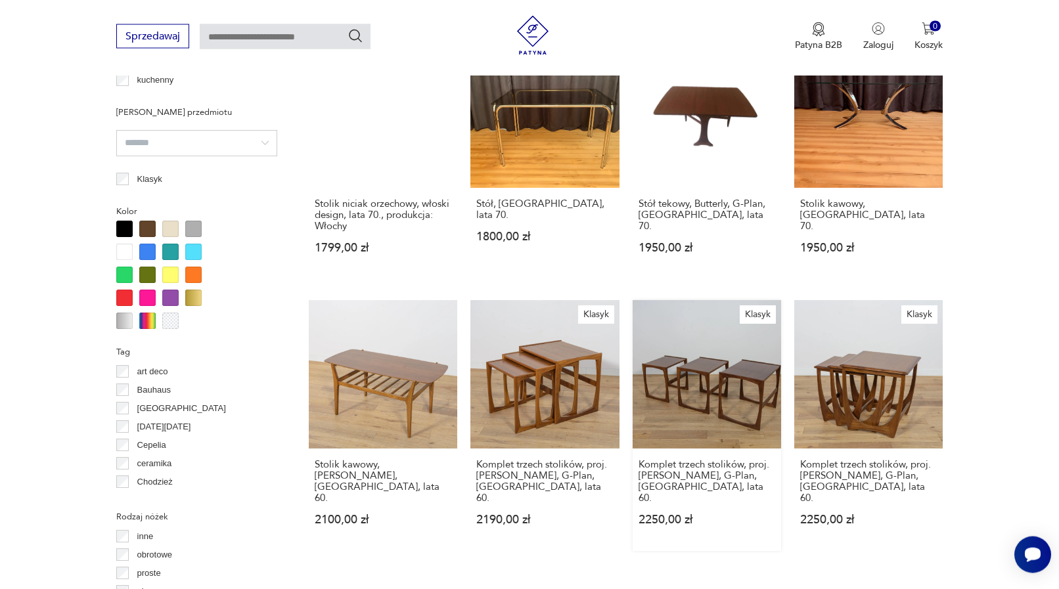
scroll to position [1156, 0]
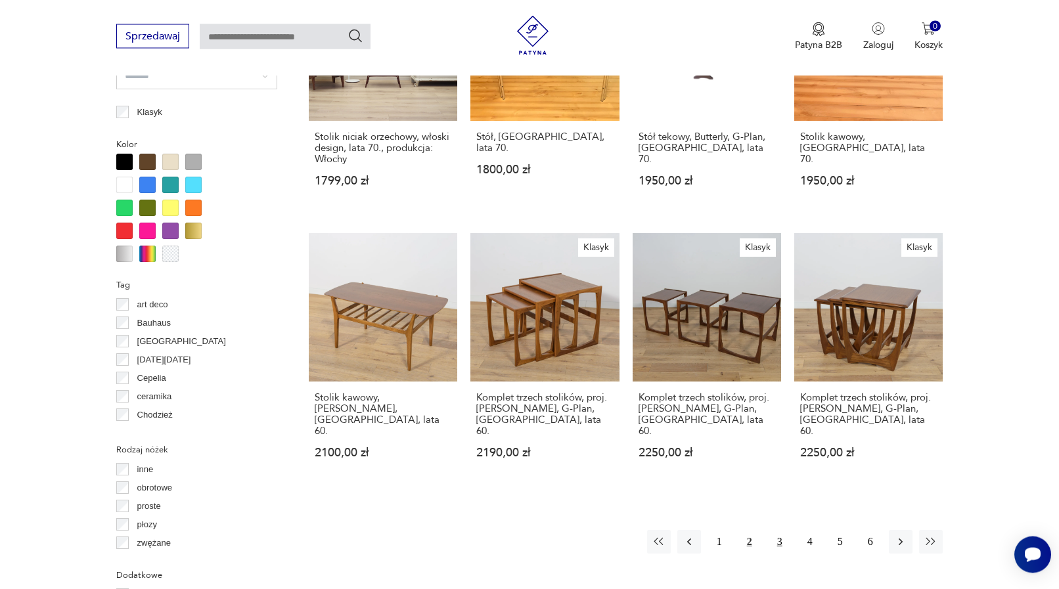
click at [780, 530] on button "3" at bounding box center [780, 542] width 24 height 24
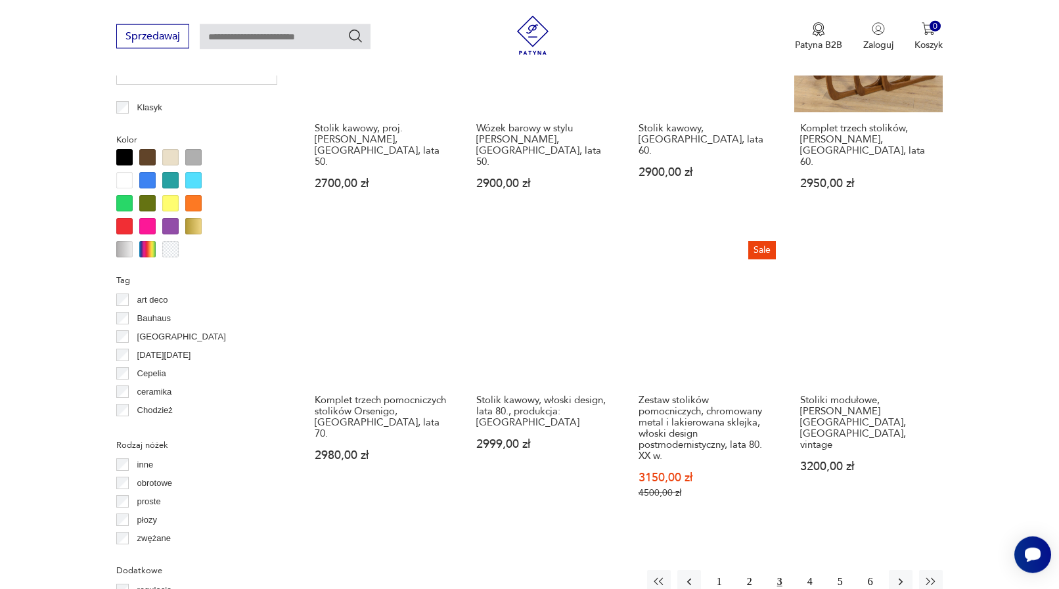
scroll to position [1220, 0]
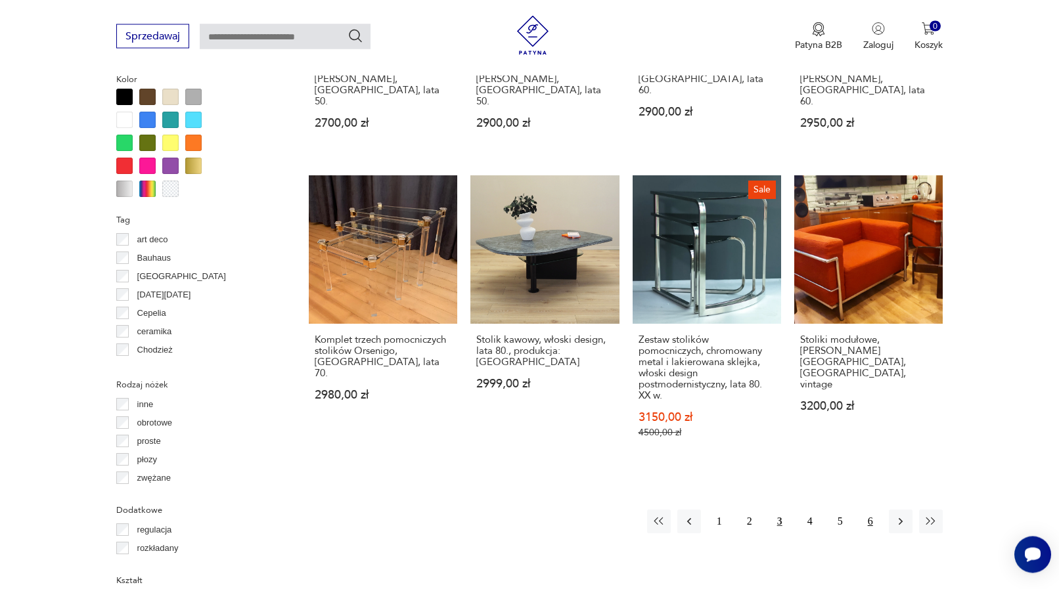
click at [872, 510] on button "6" at bounding box center [871, 522] width 24 height 24
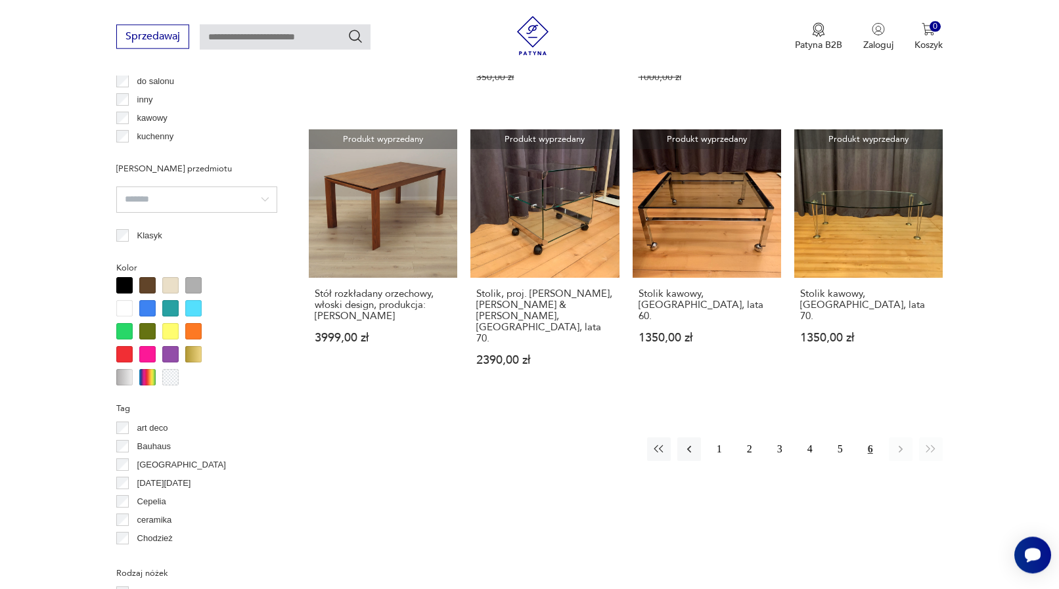
scroll to position [1087, 0]
